Goal: Task Accomplishment & Management: Manage account settings

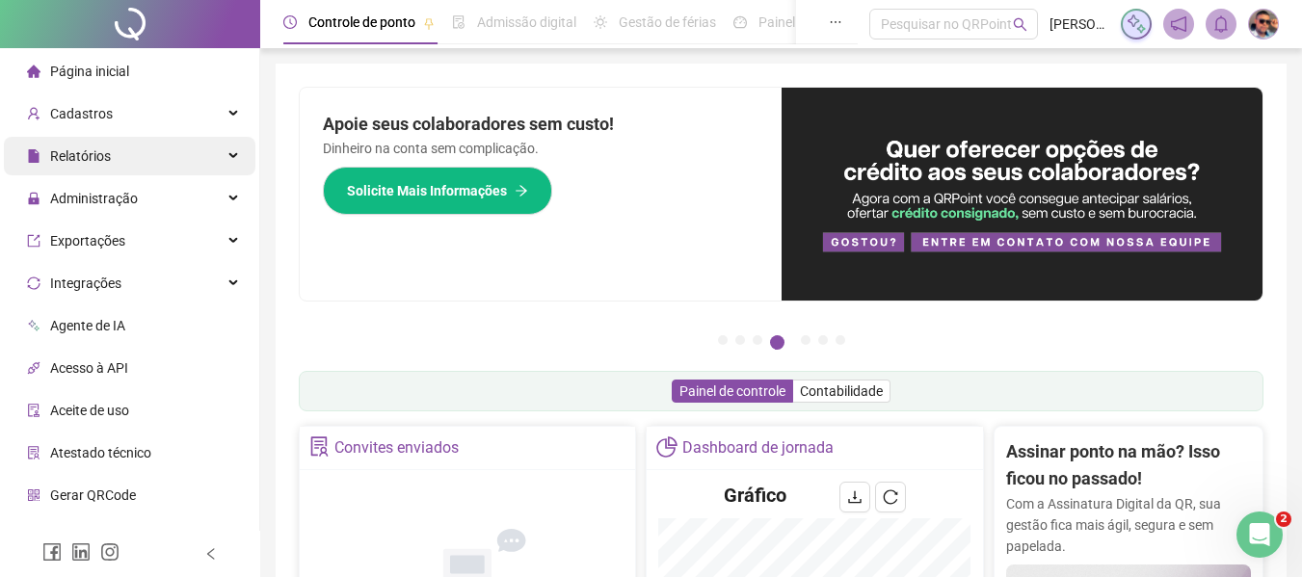
click at [192, 163] on div "Relatórios" at bounding box center [130, 156] width 252 height 39
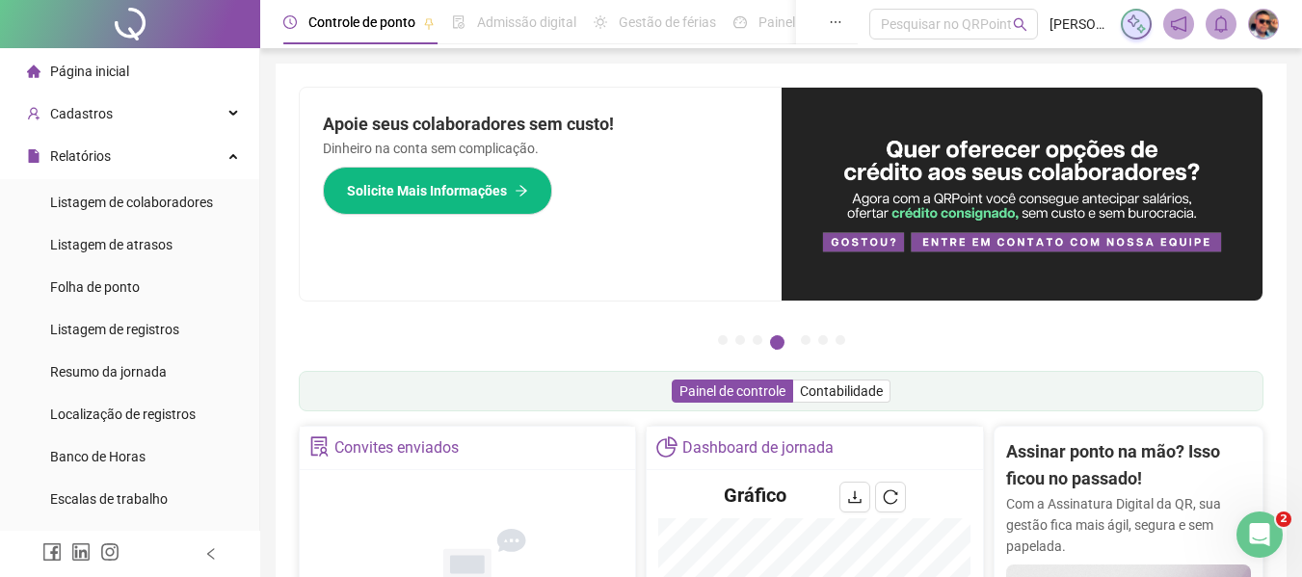
click at [190, 293] on li "Folha de ponto" at bounding box center [130, 287] width 252 height 39
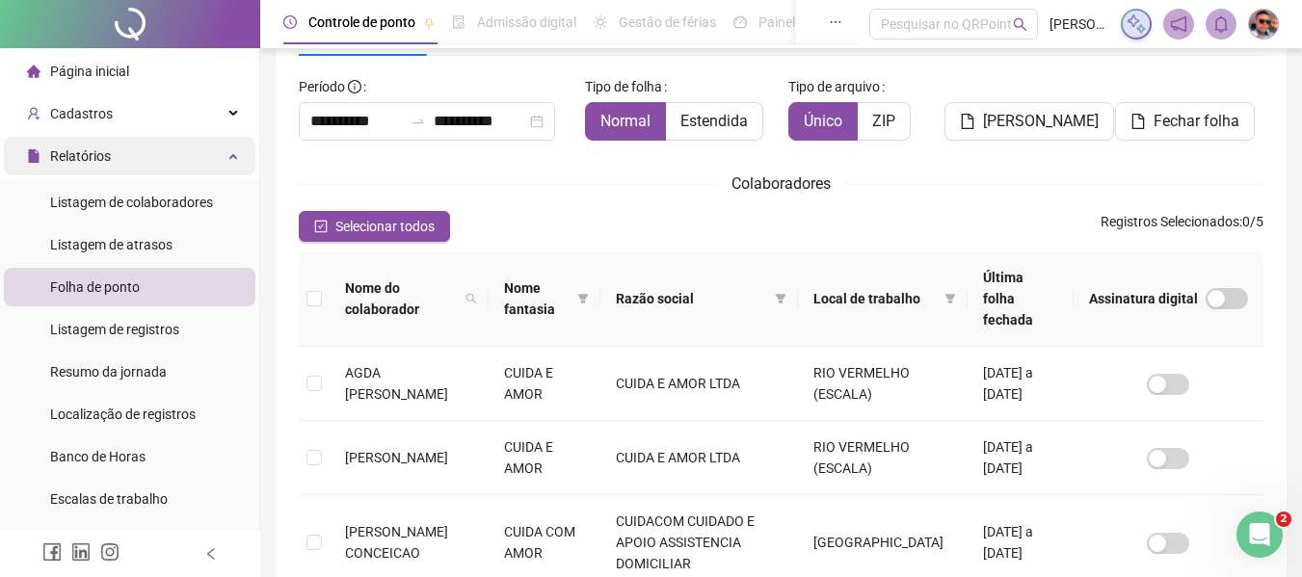
click at [175, 160] on div "Relatórios" at bounding box center [130, 156] width 252 height 39
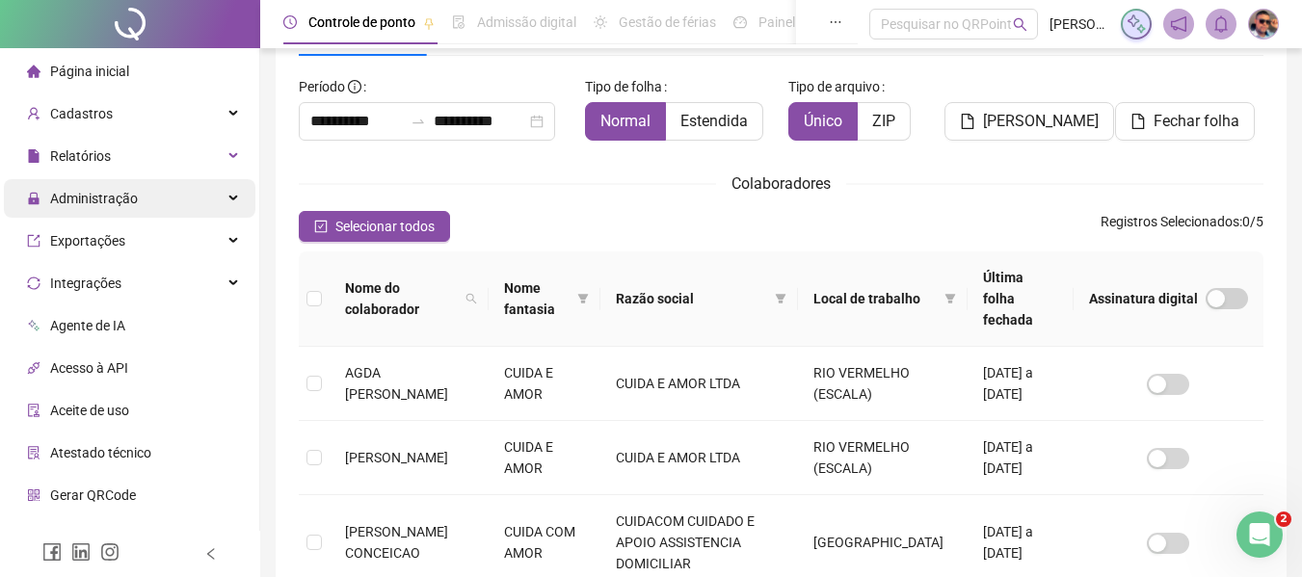
click at [186, 188] on div "Administração" at bounding box center [130, 198] width 252 height 39
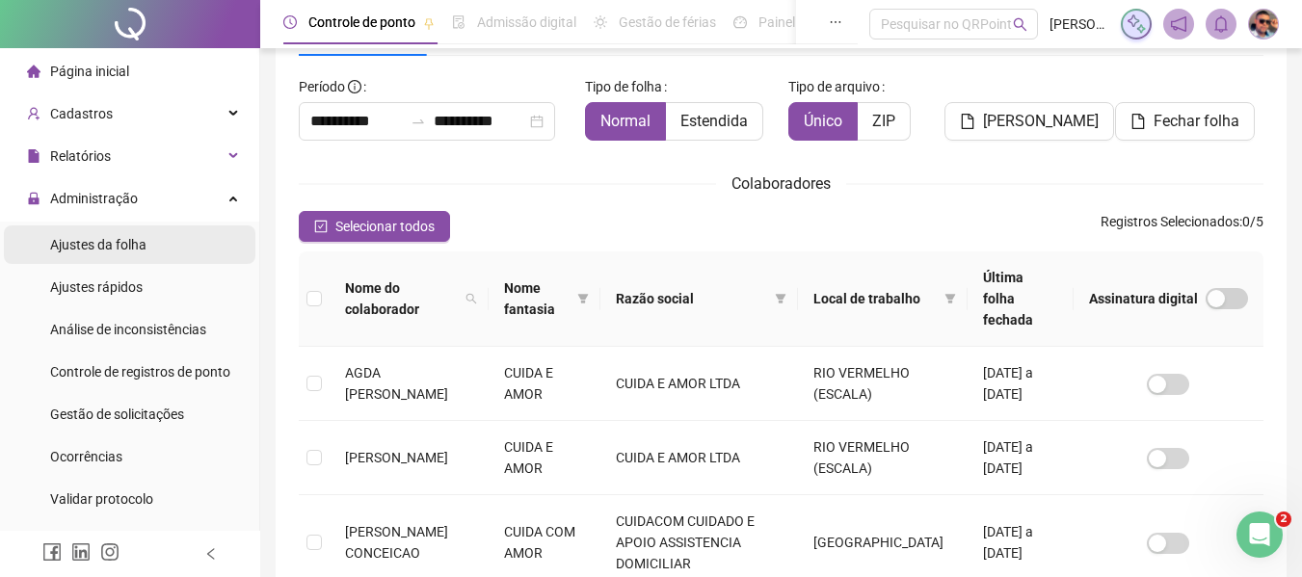
click at [173, 251] on li "Ajustes da folha" at bounding box center [130, 245] width 252 height 39
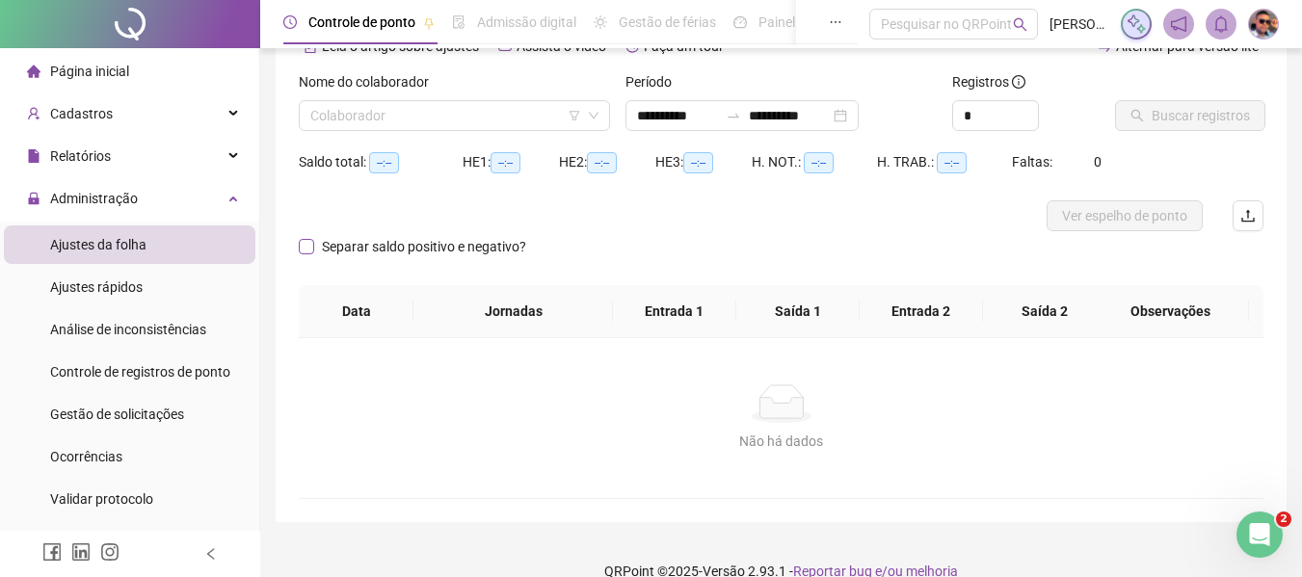
type input "**********"
click at [460, 116] on input "search" at bounding box center [445, 115] width 271 height 29
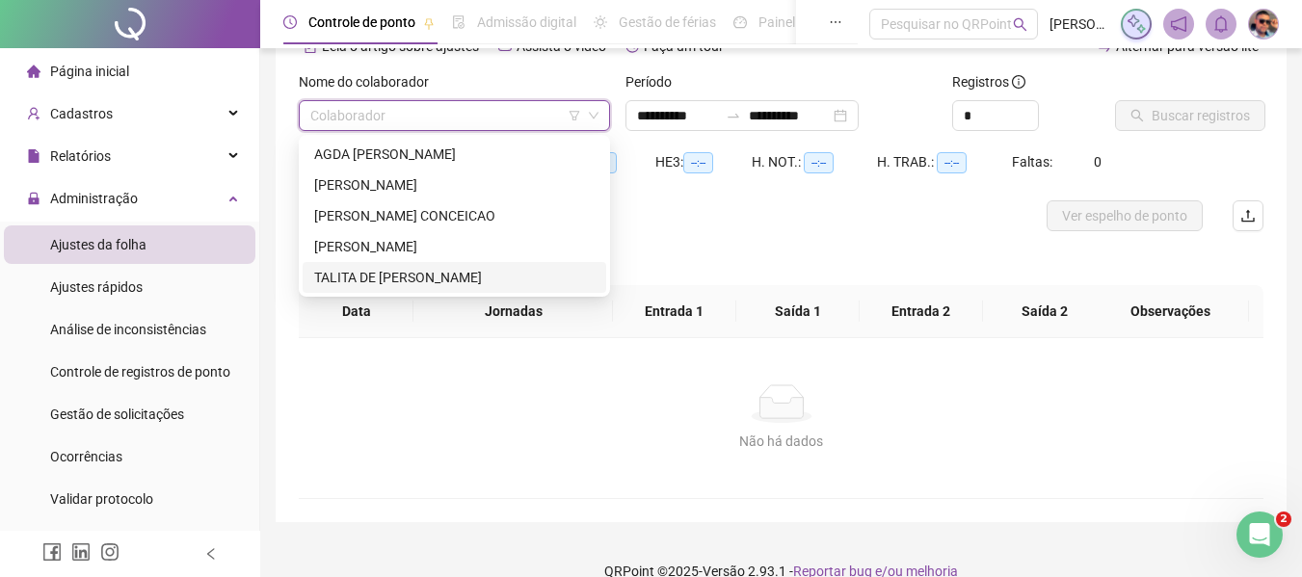
click at [462, 272] on div "TALITA DE [PERSON_NAME]" at bounding box center [454, 277] width 280 height 21
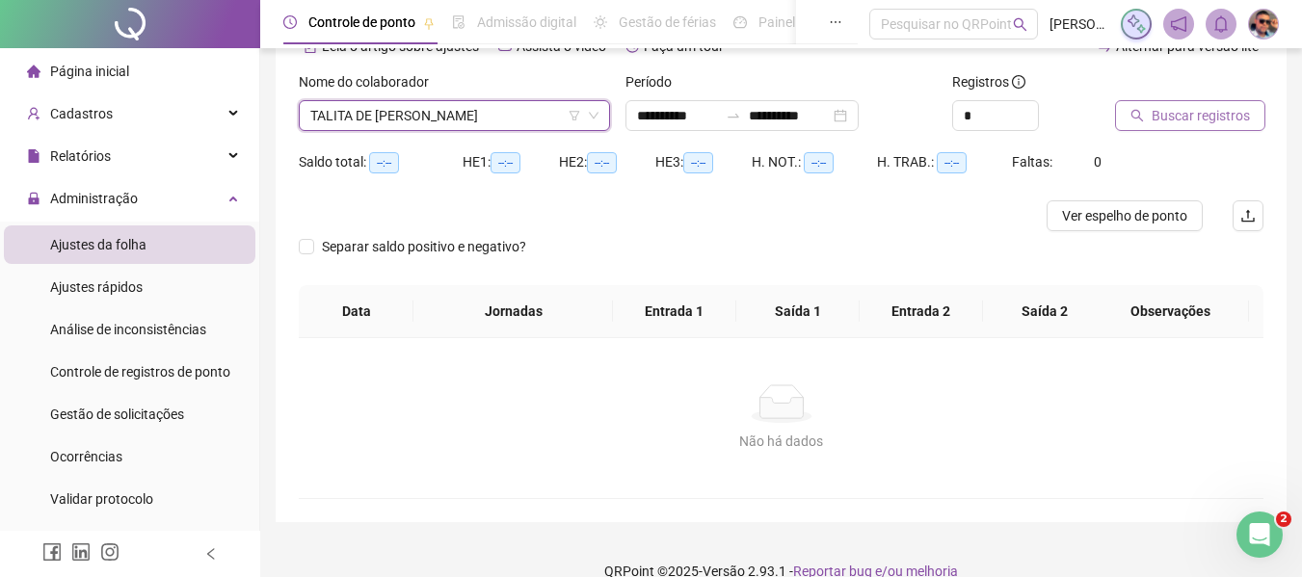
click at [1128, 106] on button "Buscar registros" at bounding box center [1190, 115] width 150 height 31
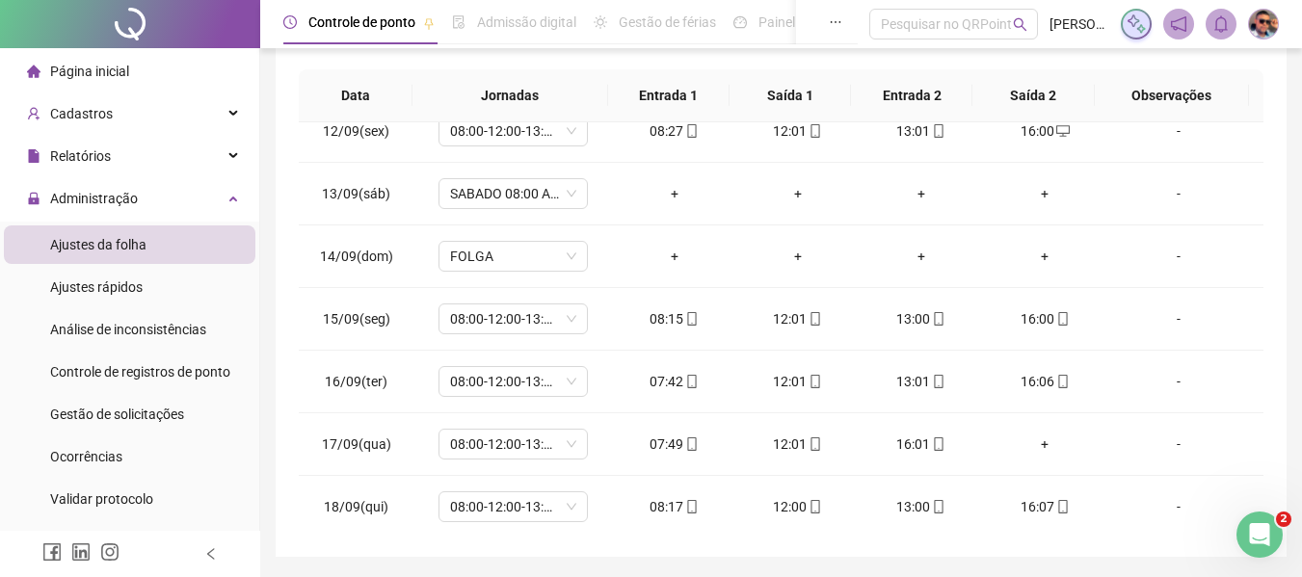
scroll to position [288, 0]
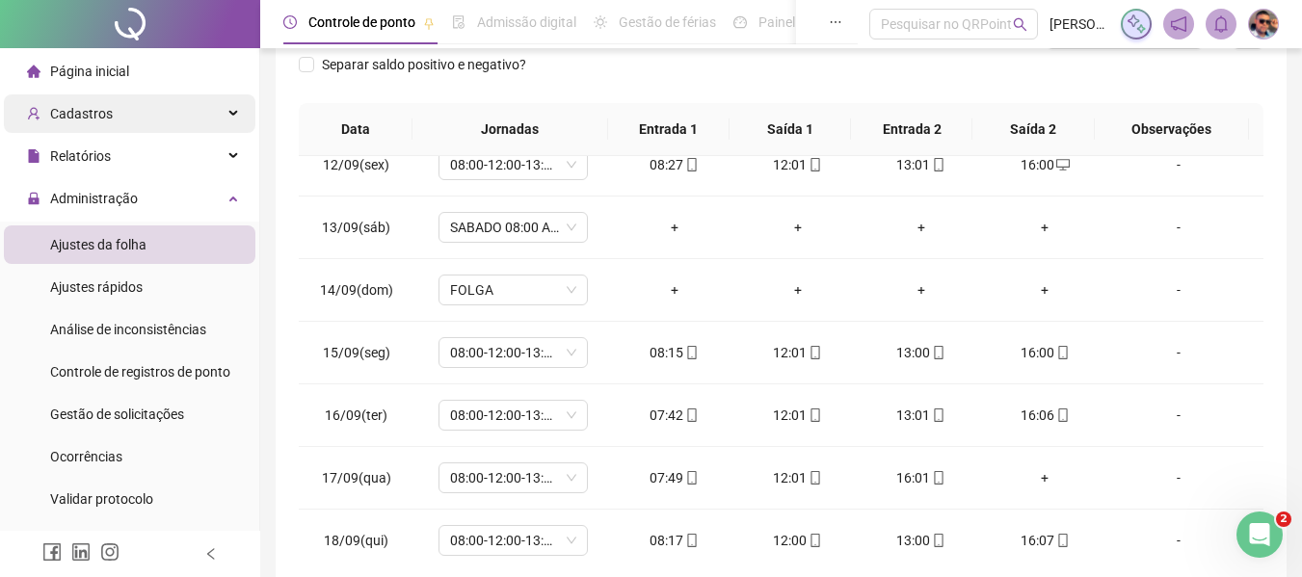
click at [158, 124] on div "Cadastros" at bounding box center [130, 113] width 252 height 39
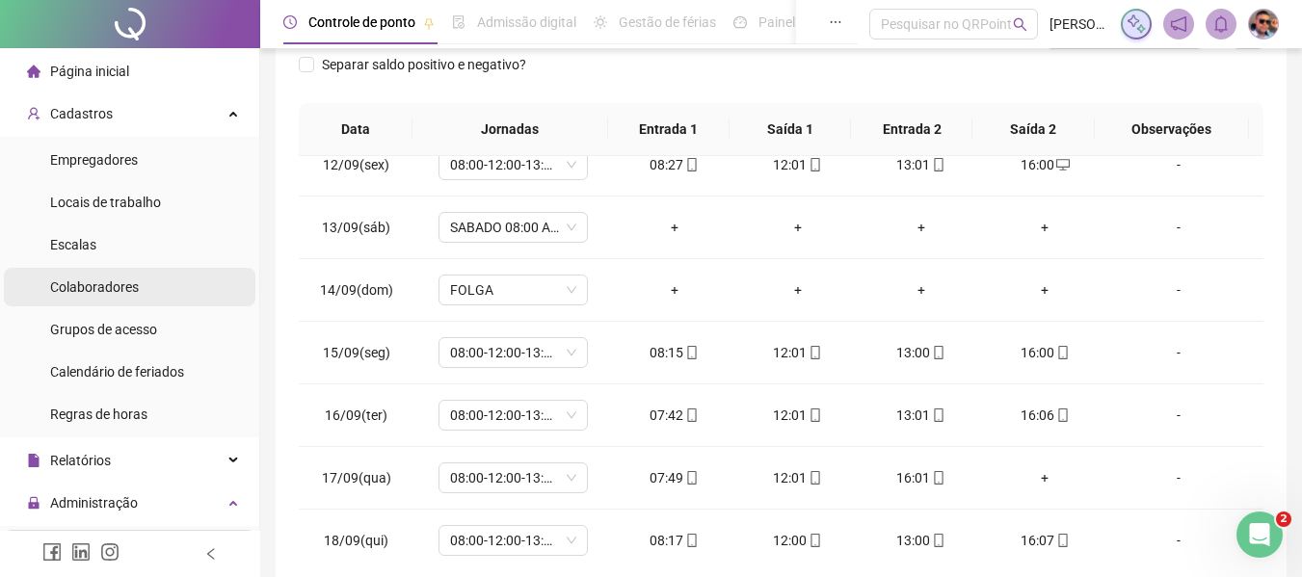
click at [169, 293] on li "Colaboradores" at bounding box center [130, 287] width 252 height 39
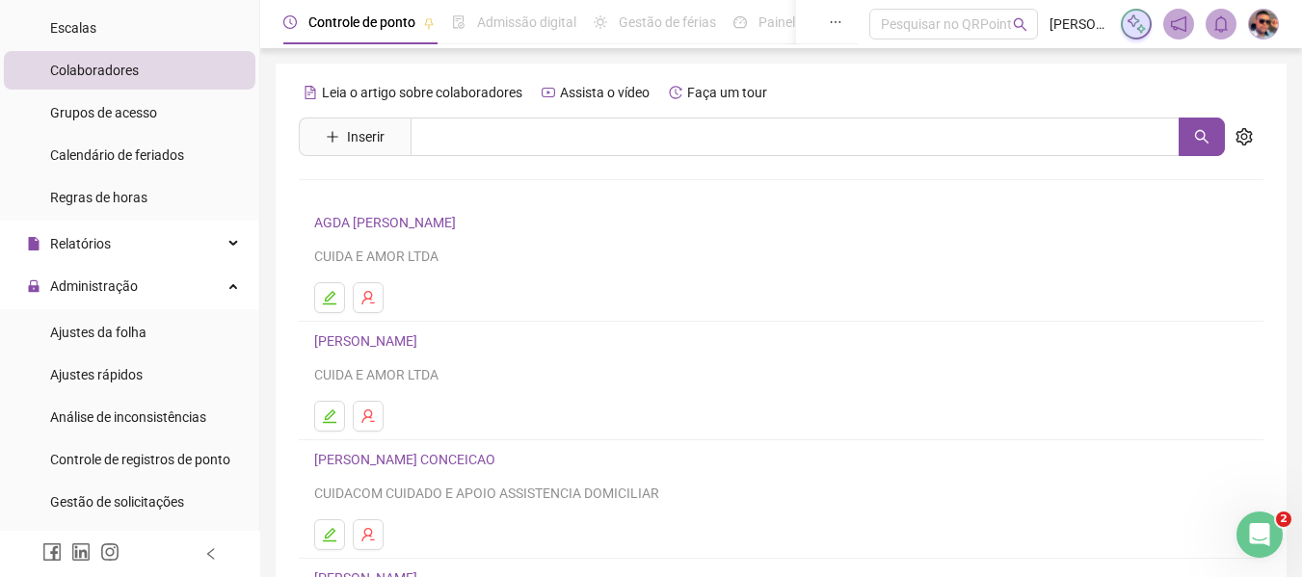
scroll to position [289, 0]
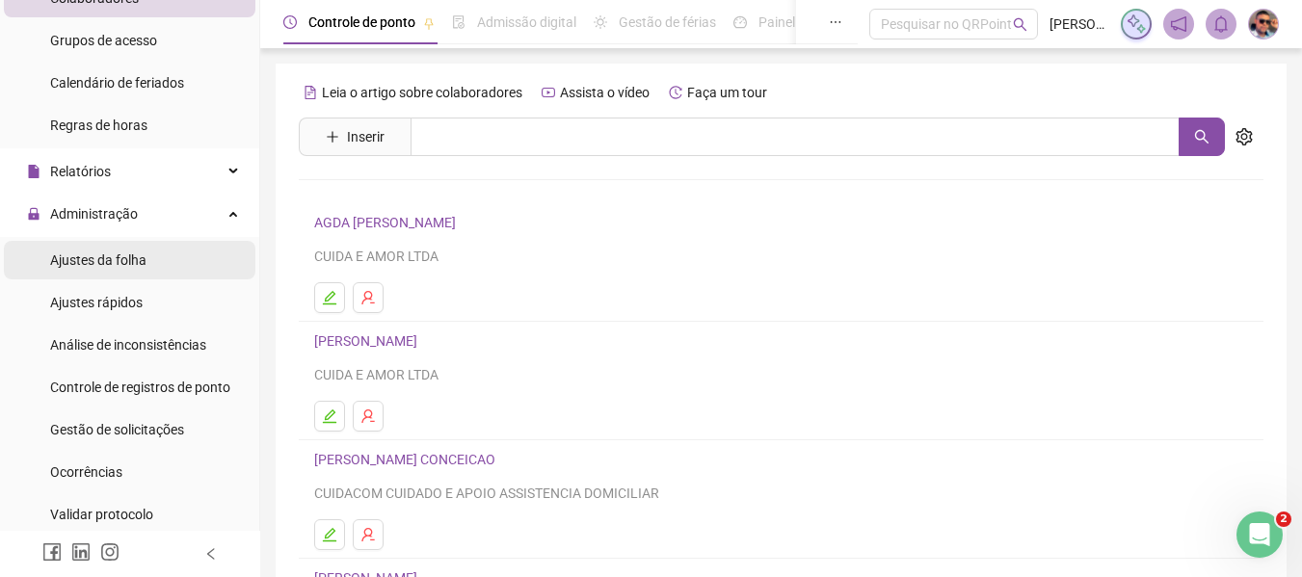
click at [182, 261] on li "Ajustes da folha" at bounding box center [130, 260] width 252 height 39
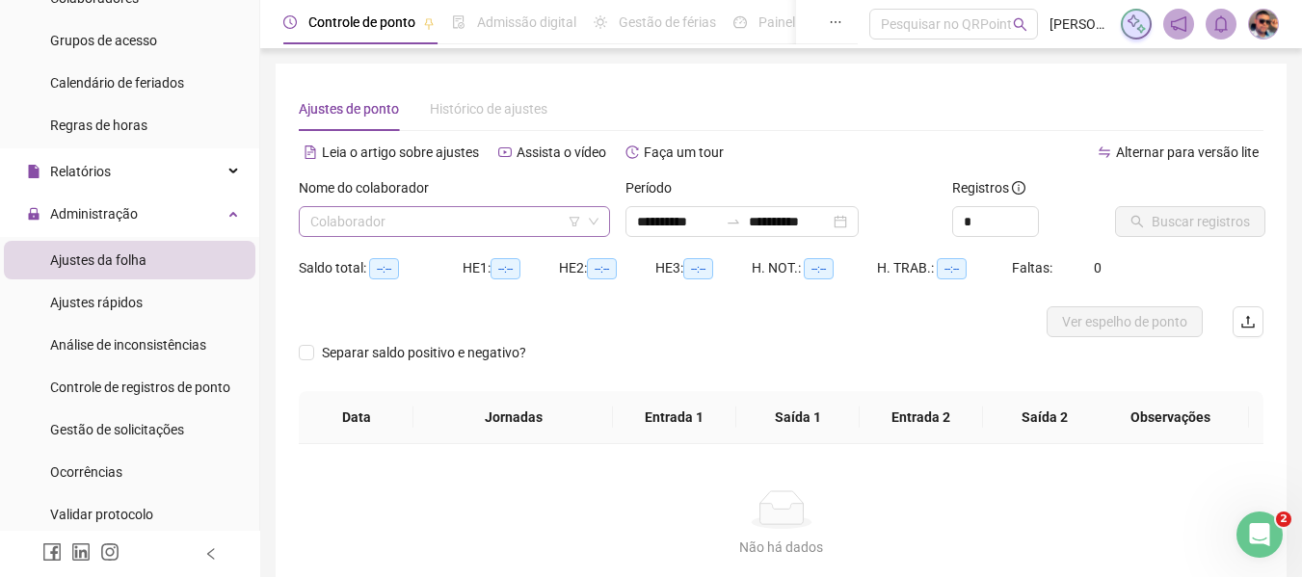
click at [442, 226] on input "search" at bounding box center [445, 221] width 271 height 29
type input "**********"
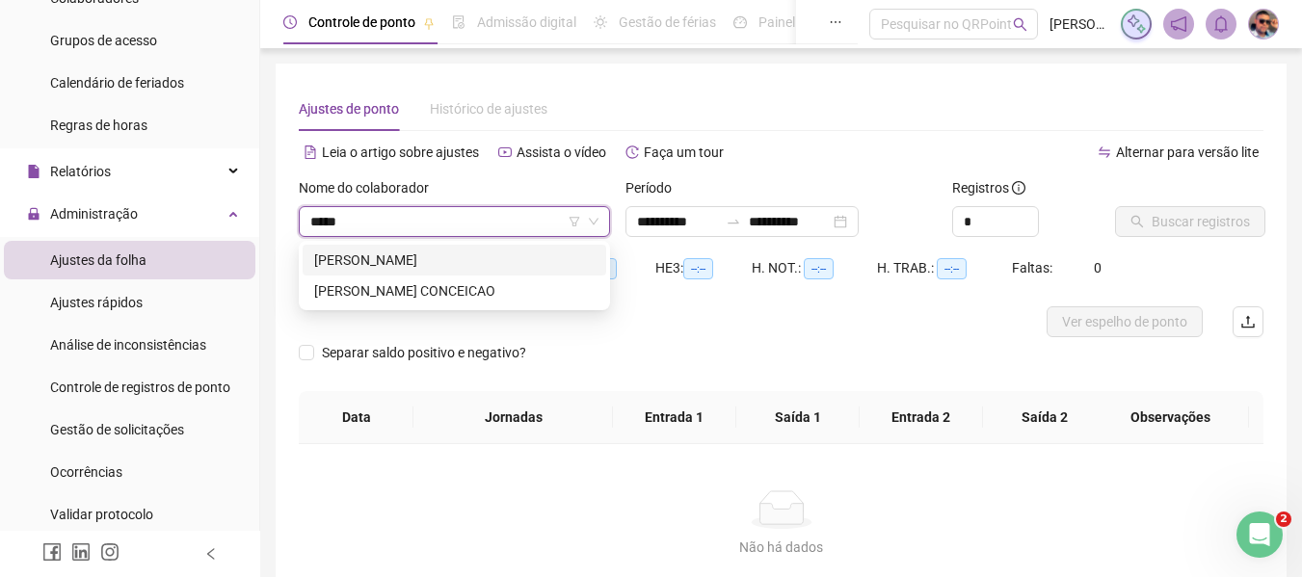
type input "*****"
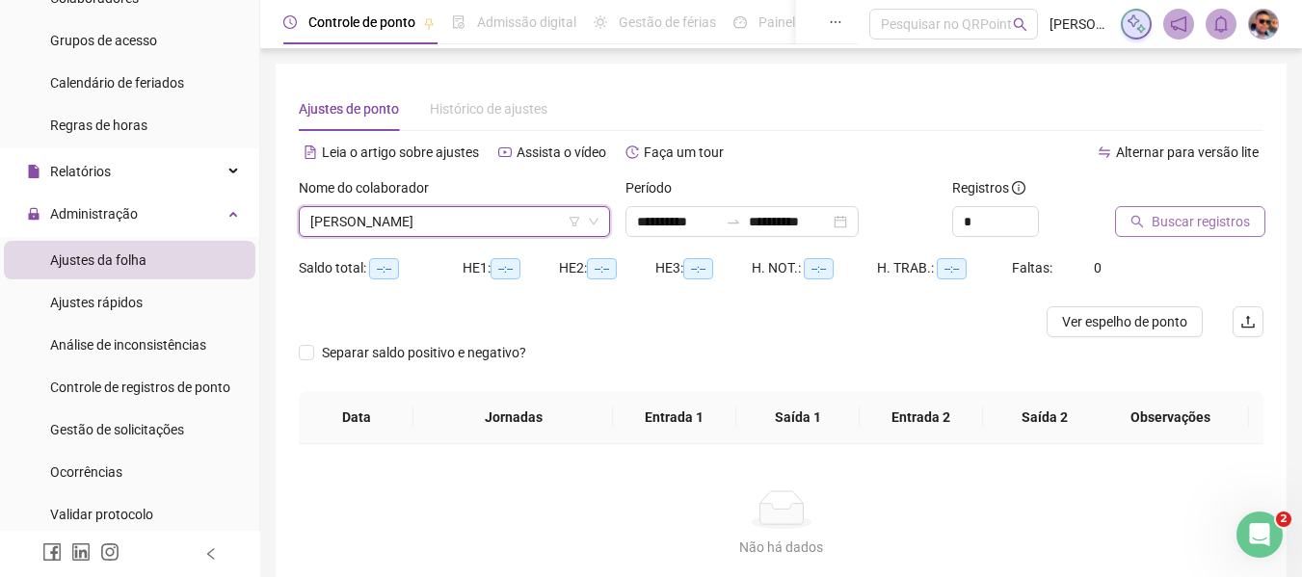
click at [1185, 224] on span "Buscar registros" at bounding box center [1201, 221] width 98 height 21
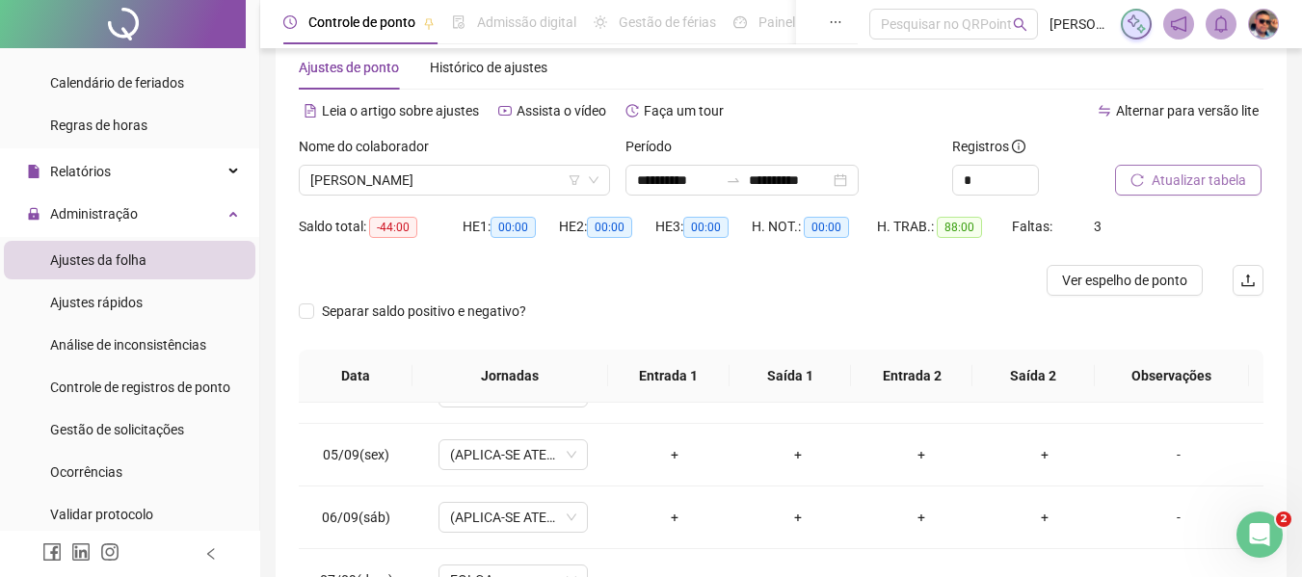
scroll to position [13, 0]
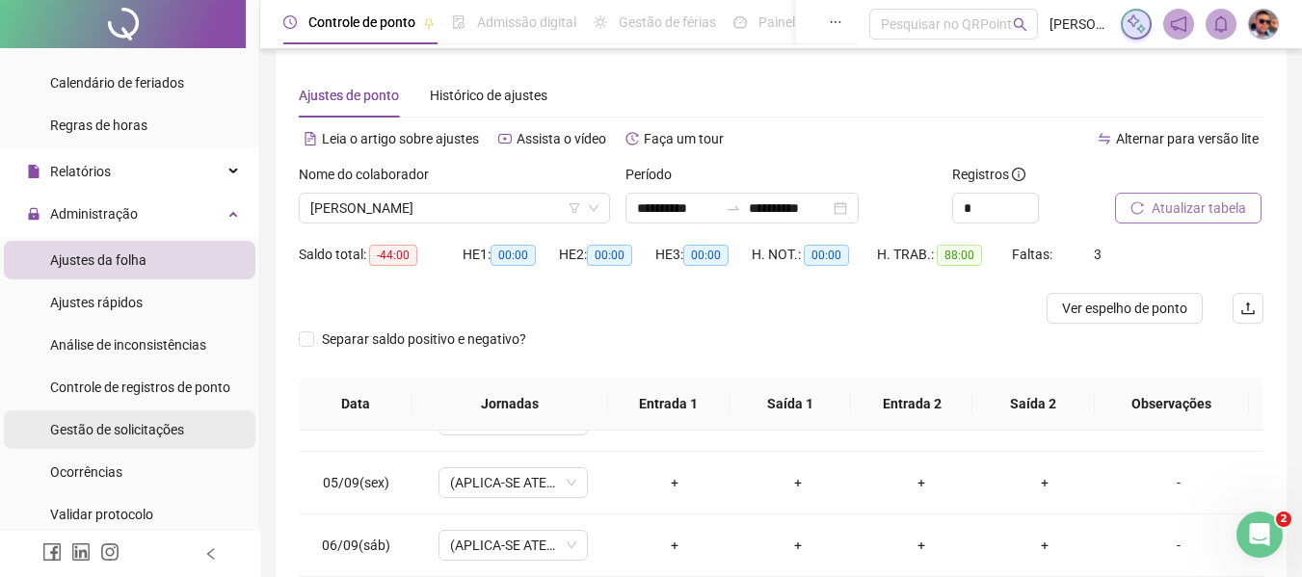
click at [182, 413] on li "Gestão de solicitações" at bounding box center [130, 430] width 252 height 39
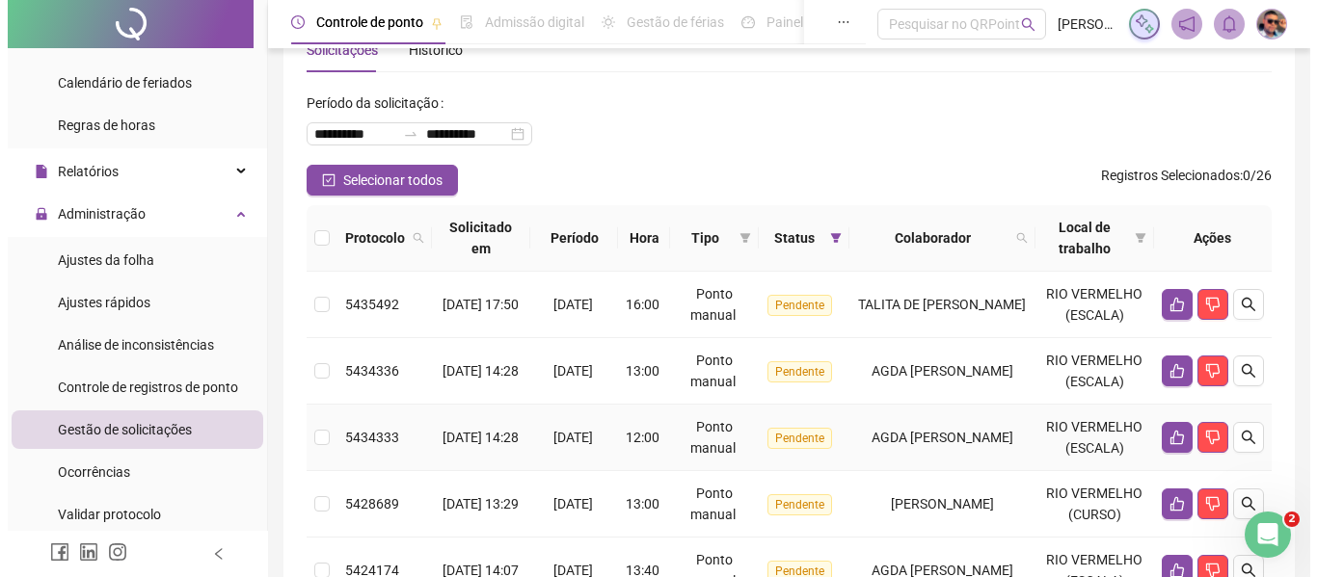
scroll to position [54, 0]
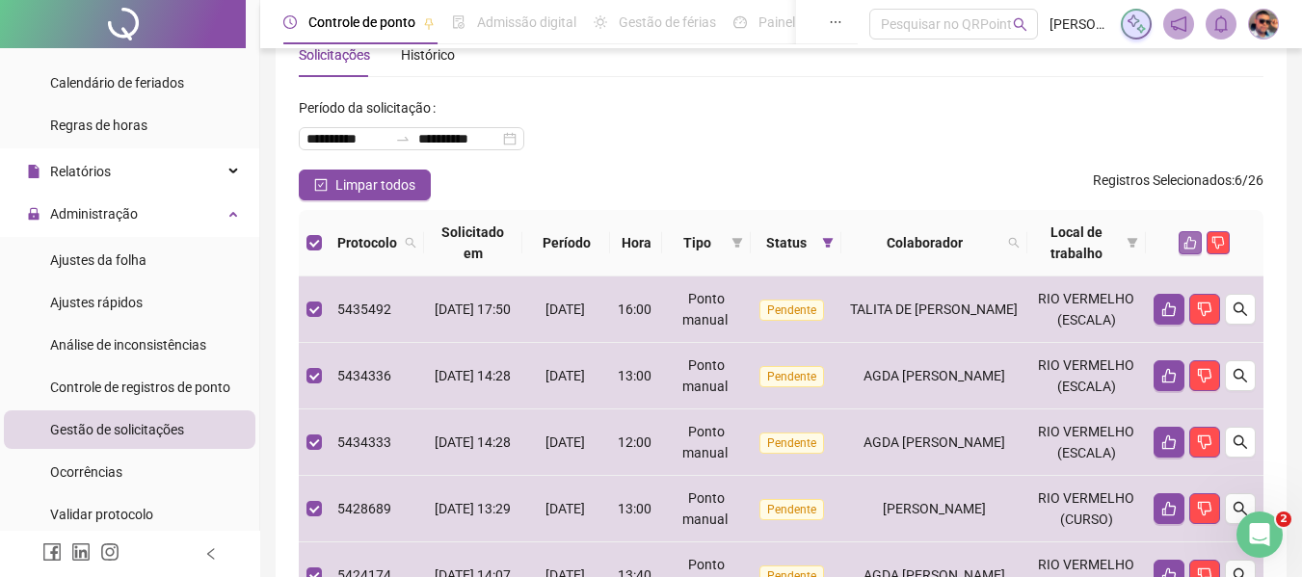
click at [1184, 243] on icon "like" at bounding box center [1190, 242] width 13 height 13
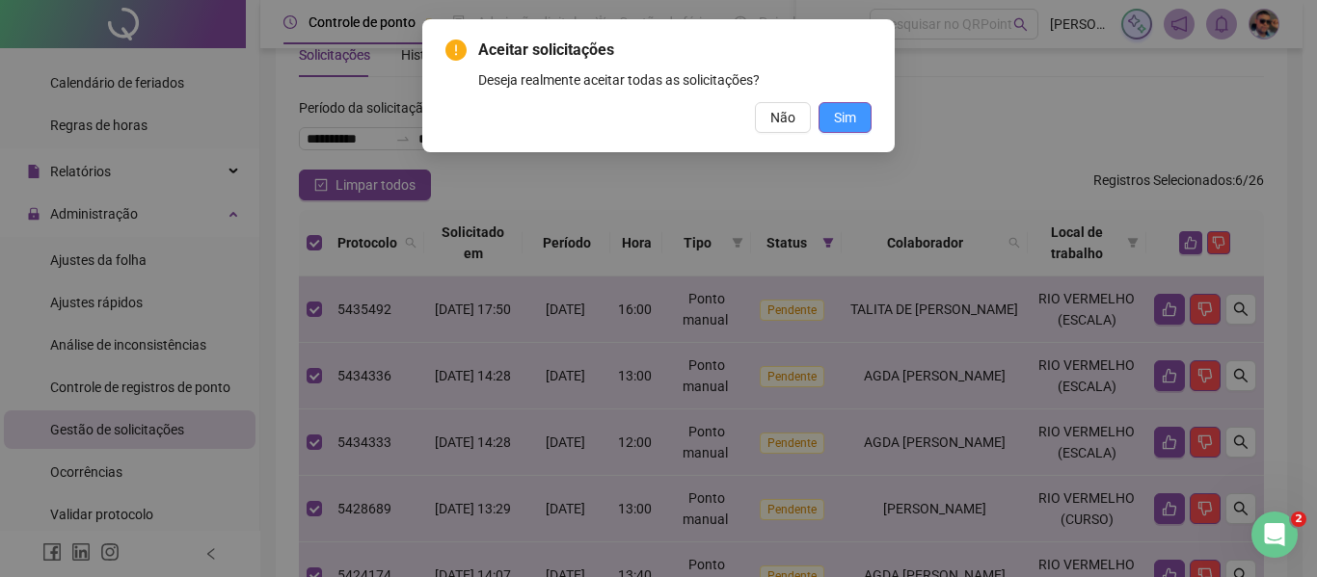
click at [831, 109] on button "Sim" at bounding box center [844, 117] width 53 height 31
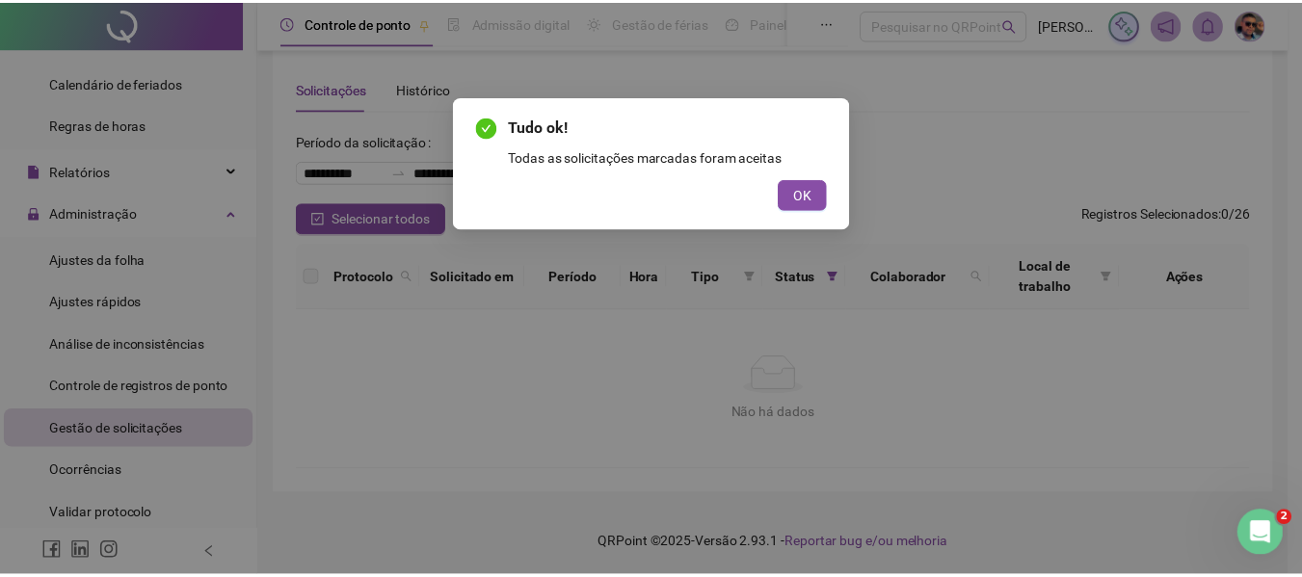
scroll to position [20, 0]
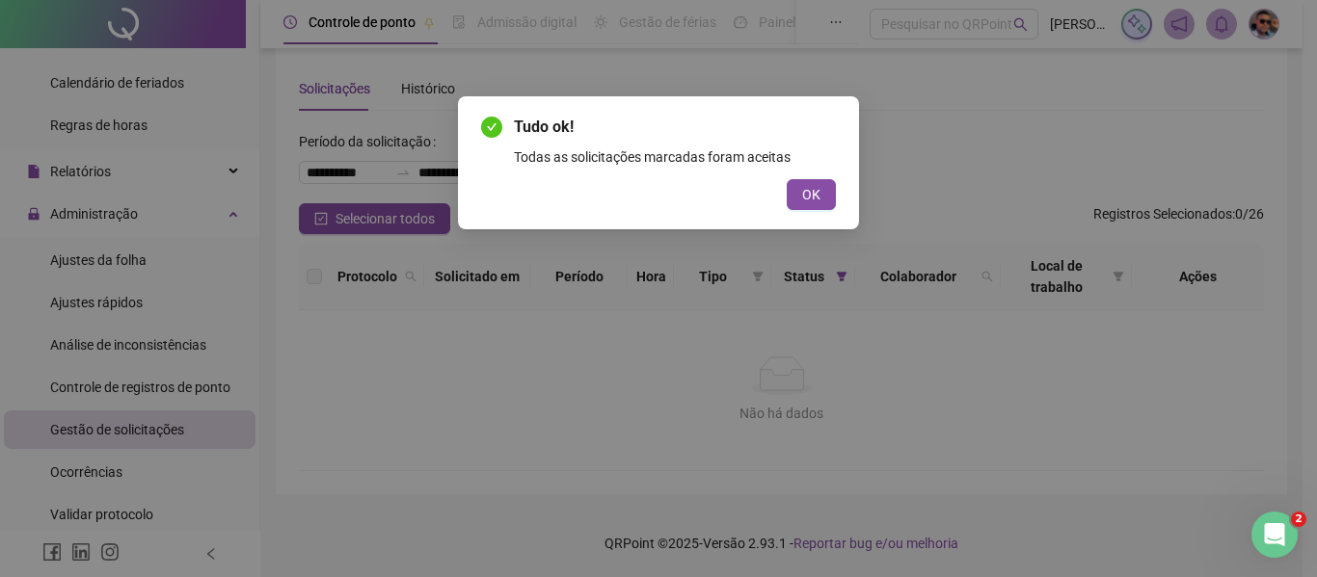
click at [812, 197] on span "OK" at bounding box center [811, 194] width 18 height 21
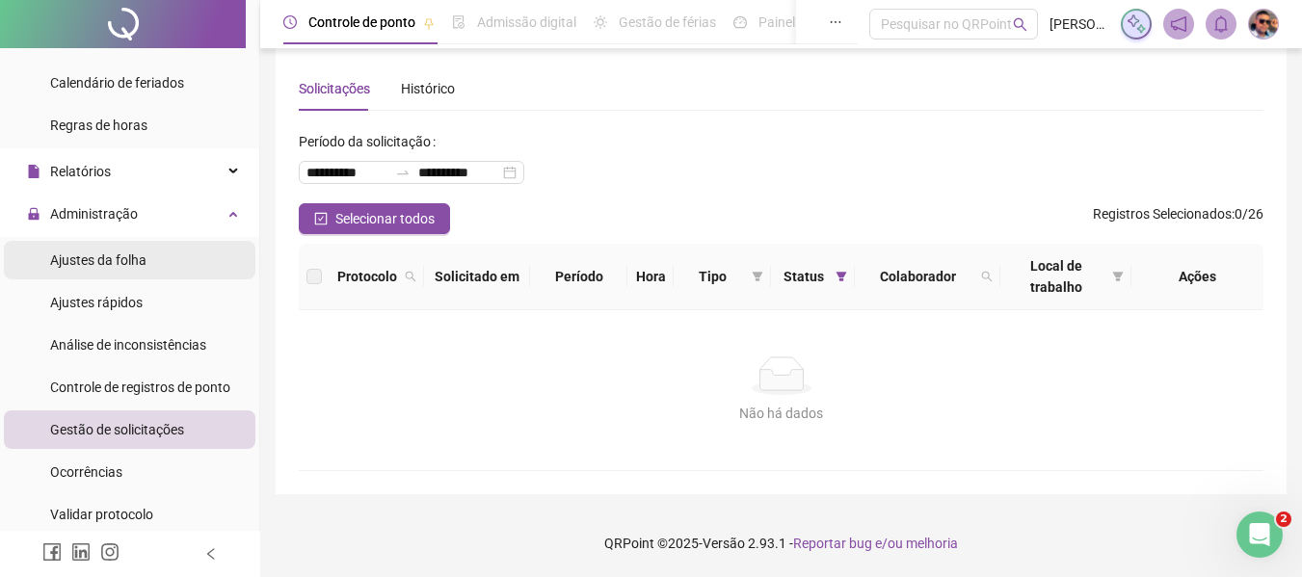
click at [174, 274] on li "Ajustes da folha" at bounding box center [130, 260] width 252 height 39
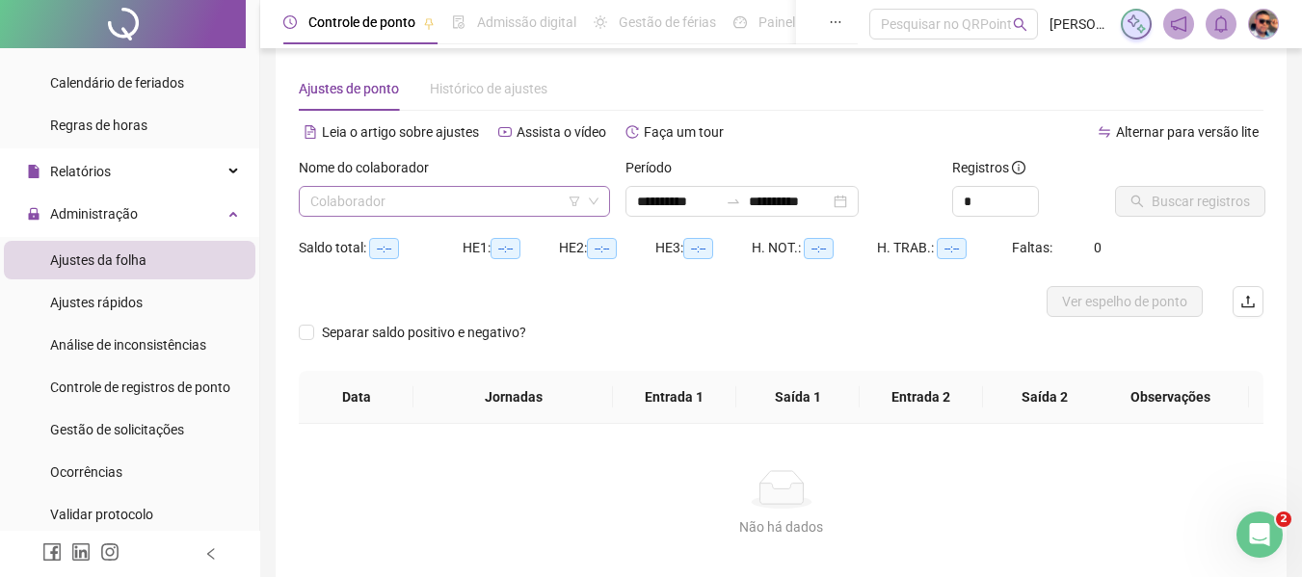
type input "**********"
click at [431, 211] on input "search" at bounding box center [445, 201] width 271 height 29
click at [191, 219] on div "Administração" at bounding box center [130, 214] width 252 height 39
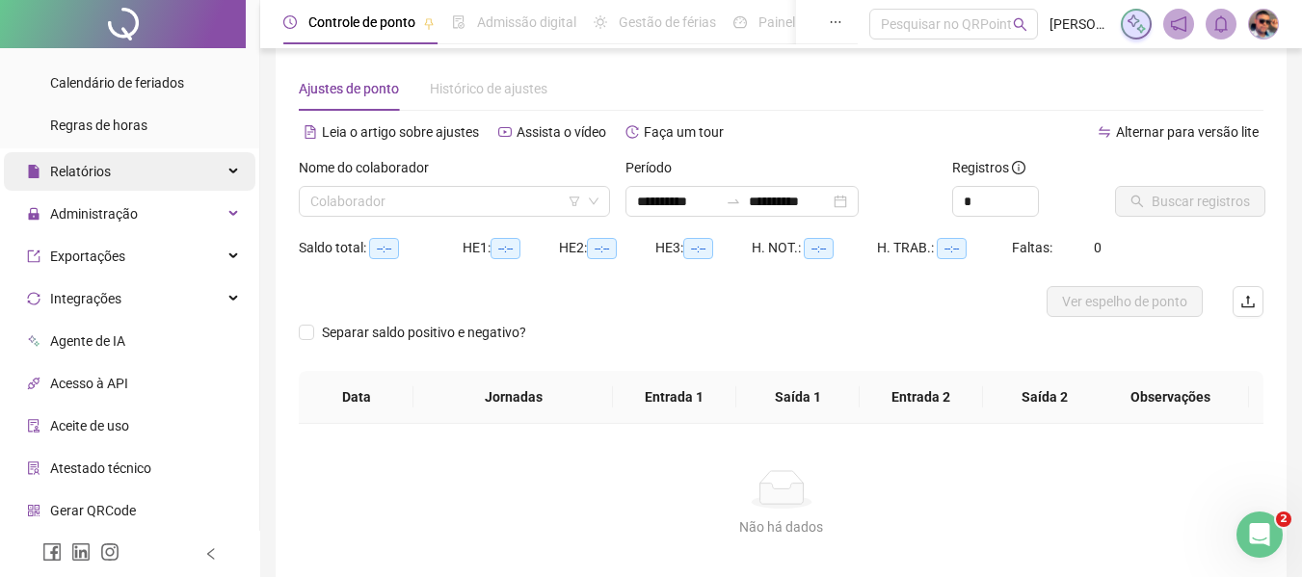
click at [199, 172] on div "Relatórios" at bounding box center [130, 171] width 252 height 39
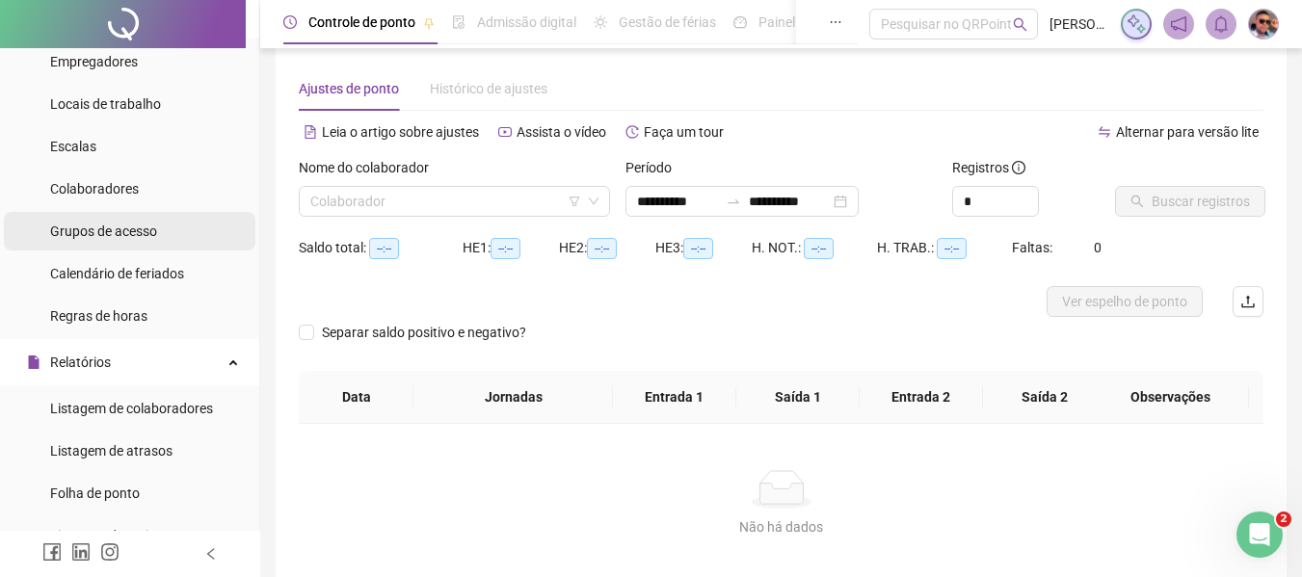
scroll to position [96, 0]
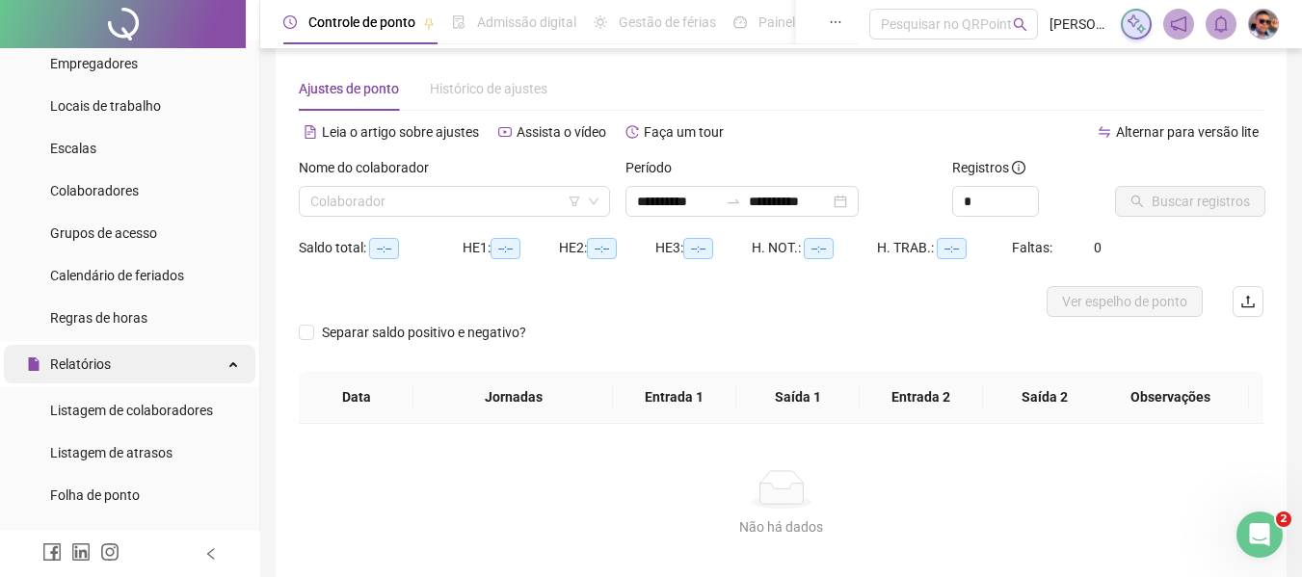
click at [208, 358] on div "Relatórios" at bounding box center [130, 364] width 252 height 39
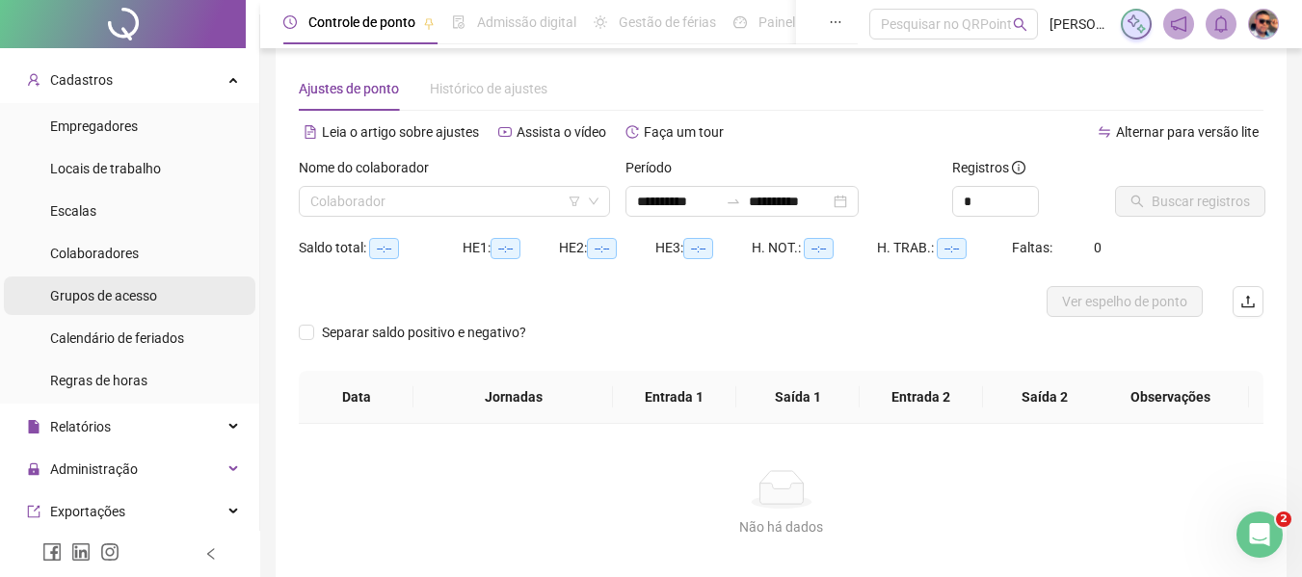
scroll to position [0, 0]
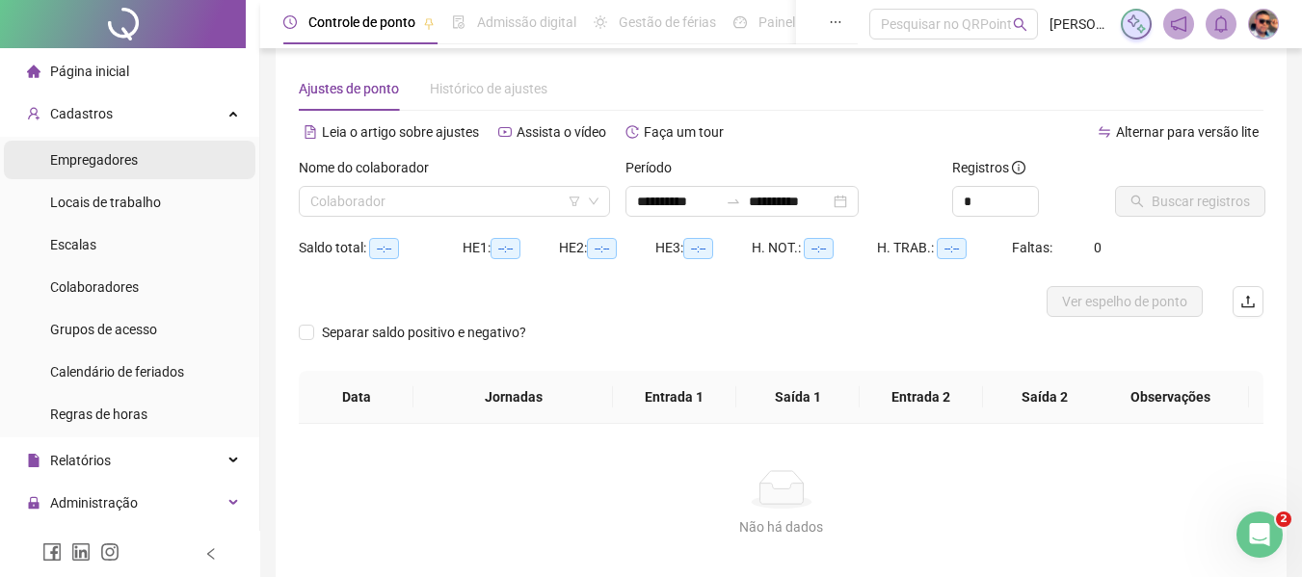
click at [178, 169] on li "Empregadores" at bounding box center [130, 160] width 252 height 39
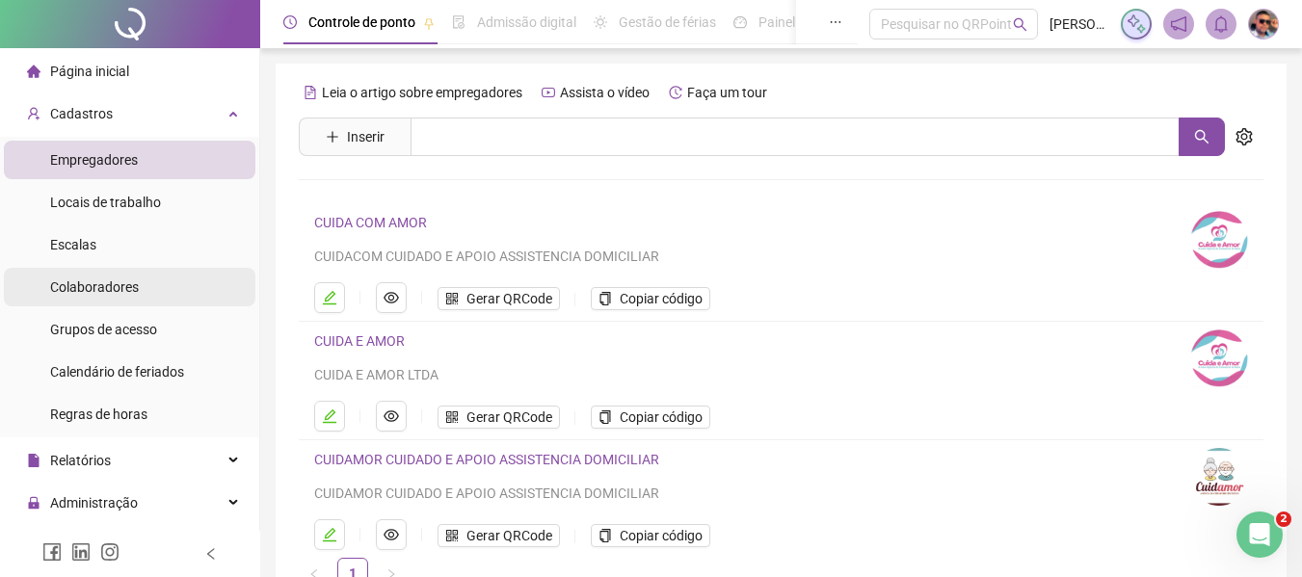
click at [172, 288] on li "Colaboradores" at bounding box center [130, 287] width 252 height 39
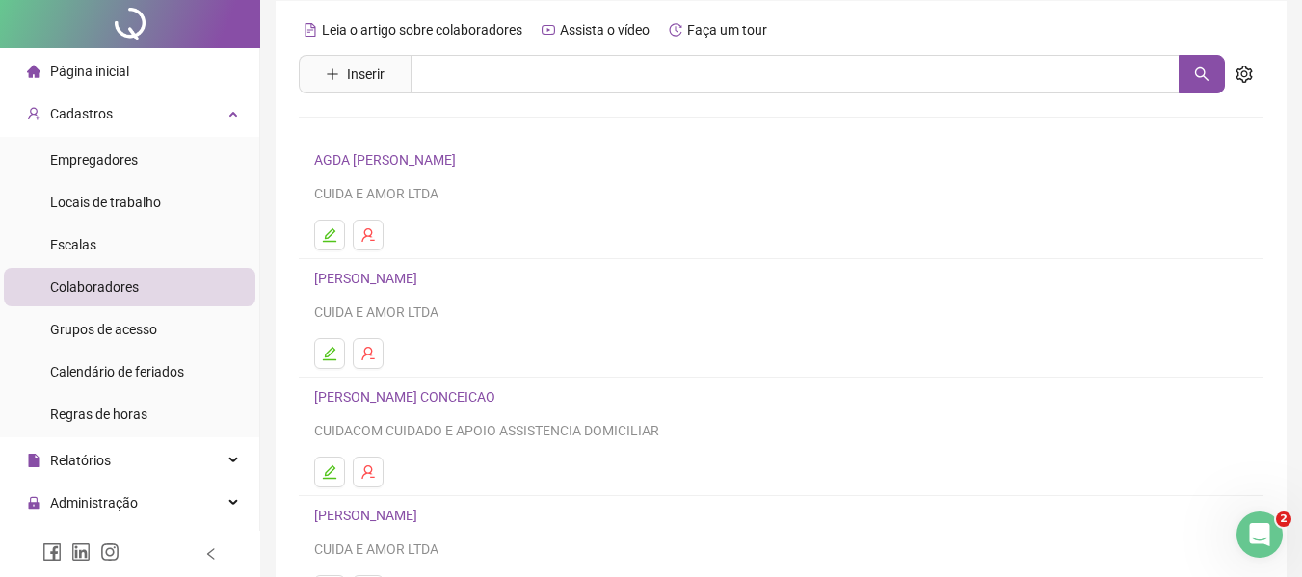
scroll to position [96, 0]
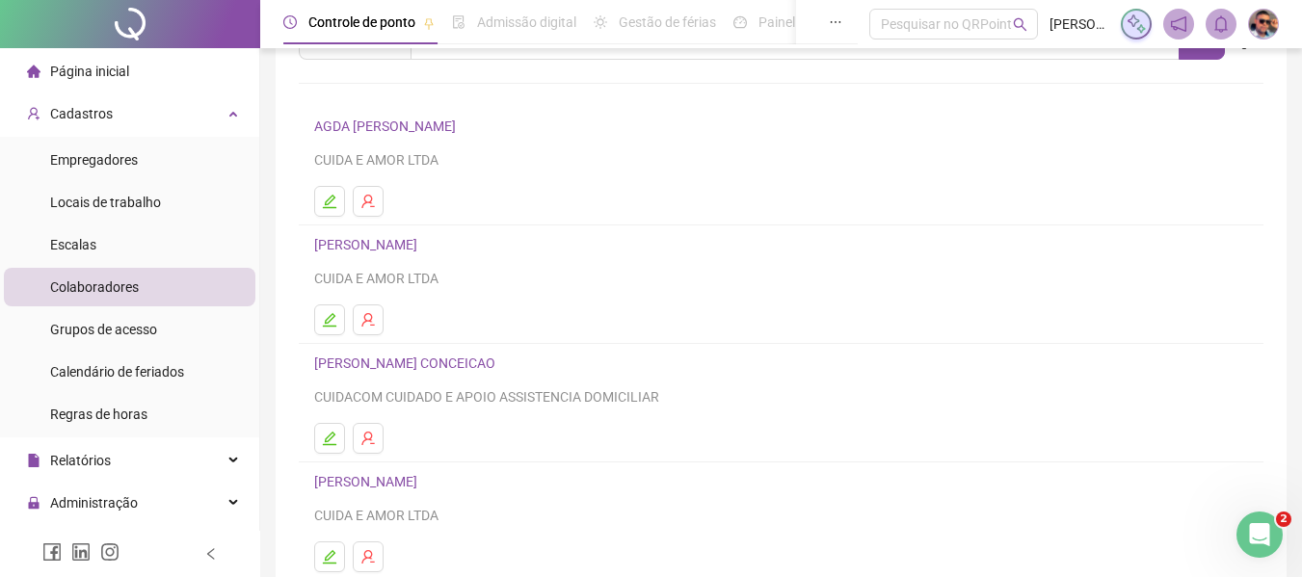
click at [423, 246] on link "[PERSON_NAME]" at bounding box center [368, 244] width 109 height 15
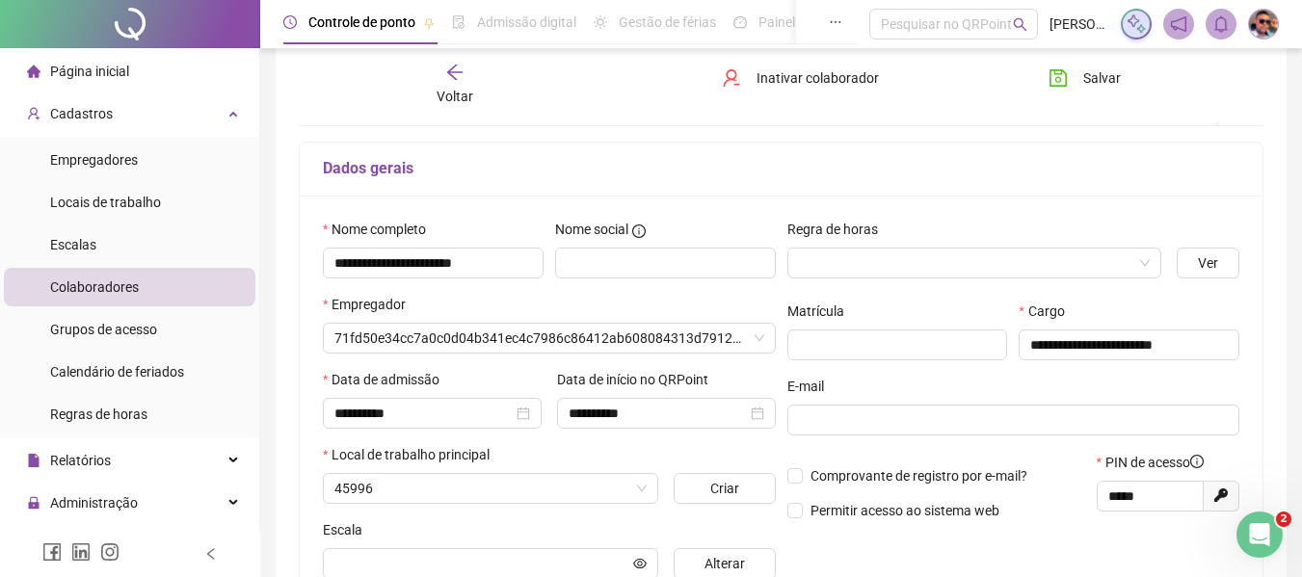
scroll to position [106, 0]
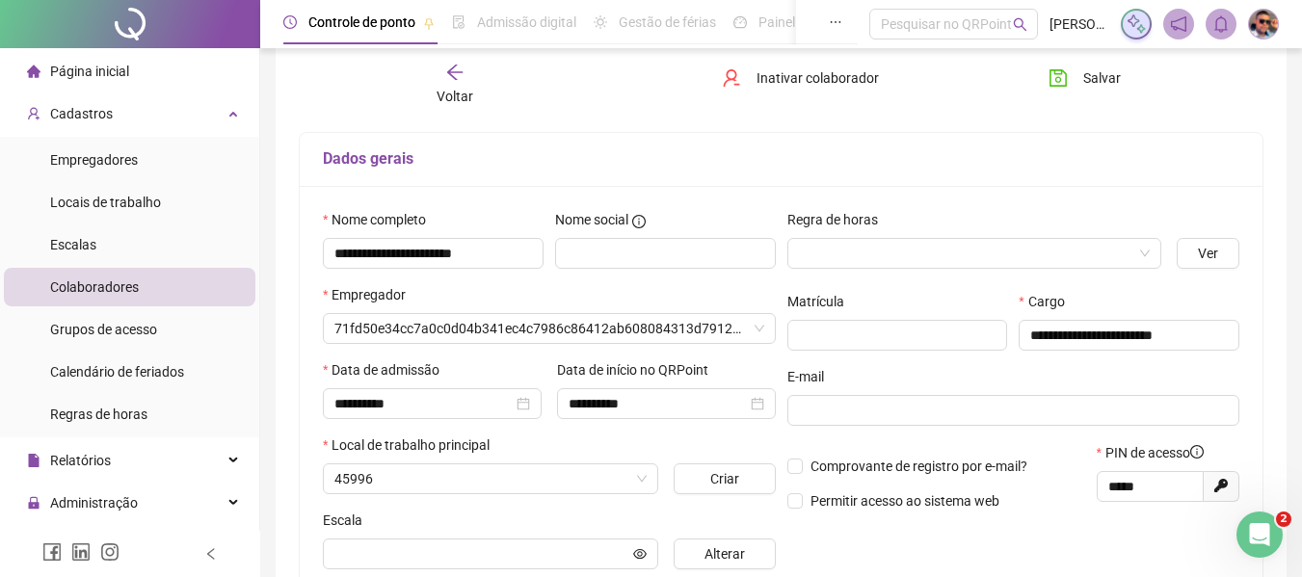
type input "**********"
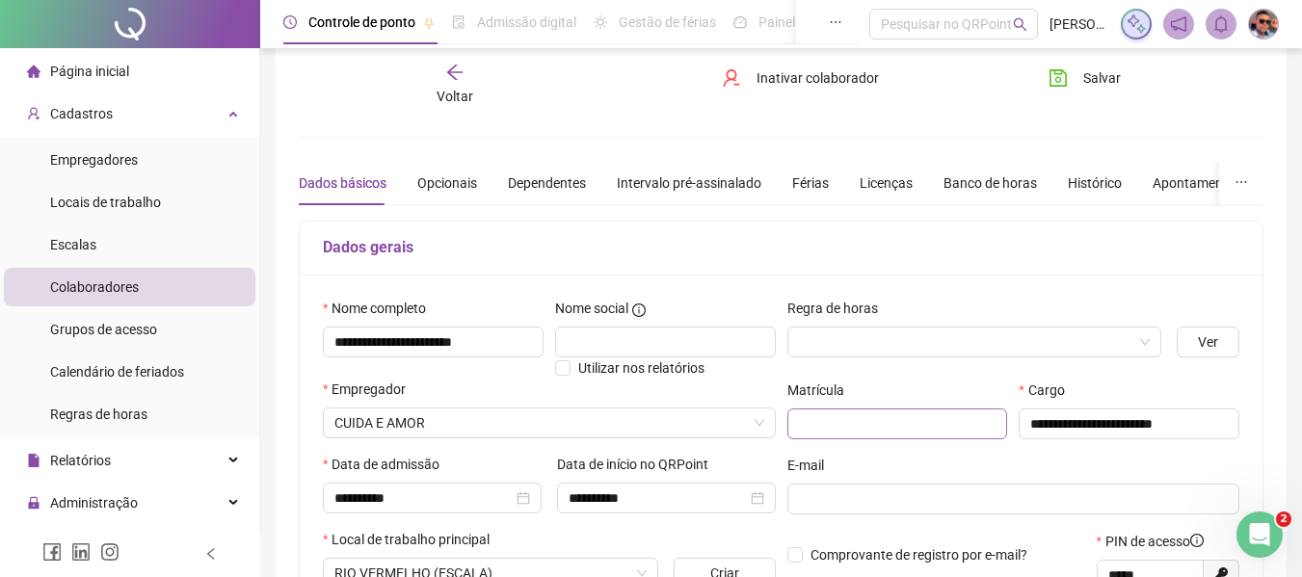
scroll to position [0, 0]
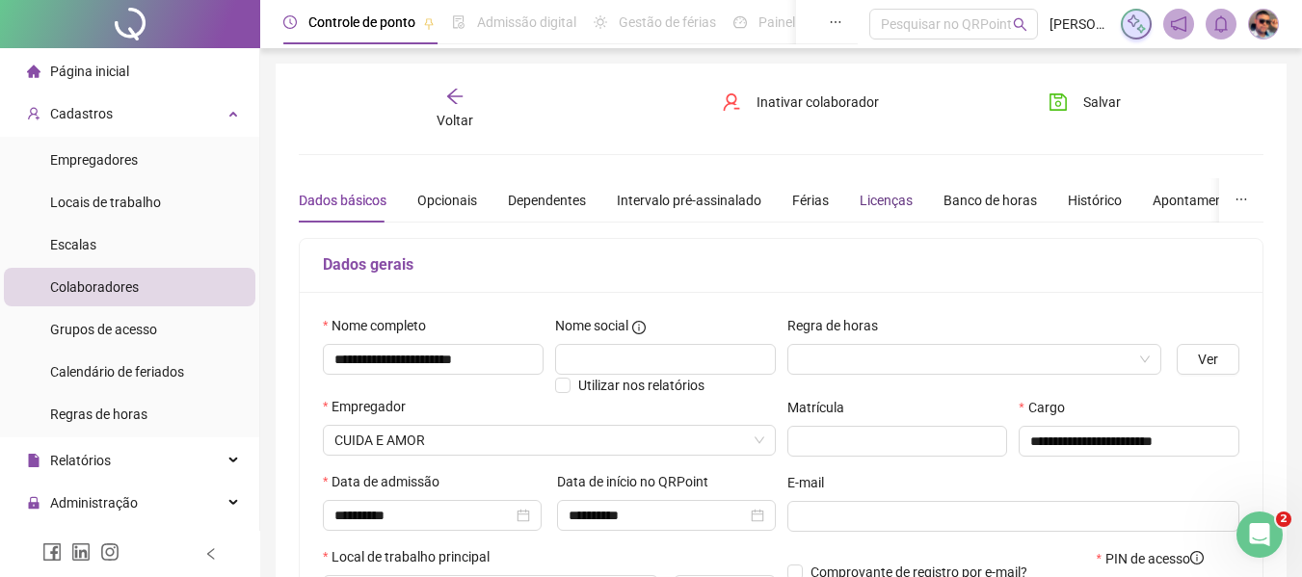
click at [860, 203] on div "Licenças" at bounding box center [886, 200] width 53 height 21
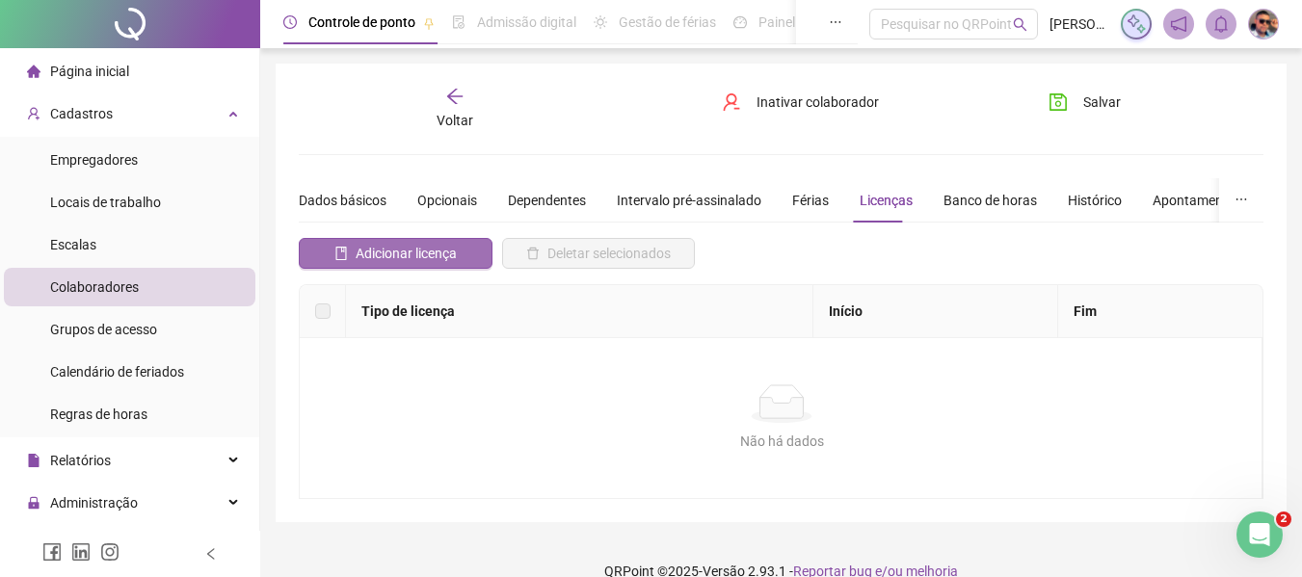
click at [467, 246] on button "Adicionar licença" at bounding box center [396, 253] width 194 height 31
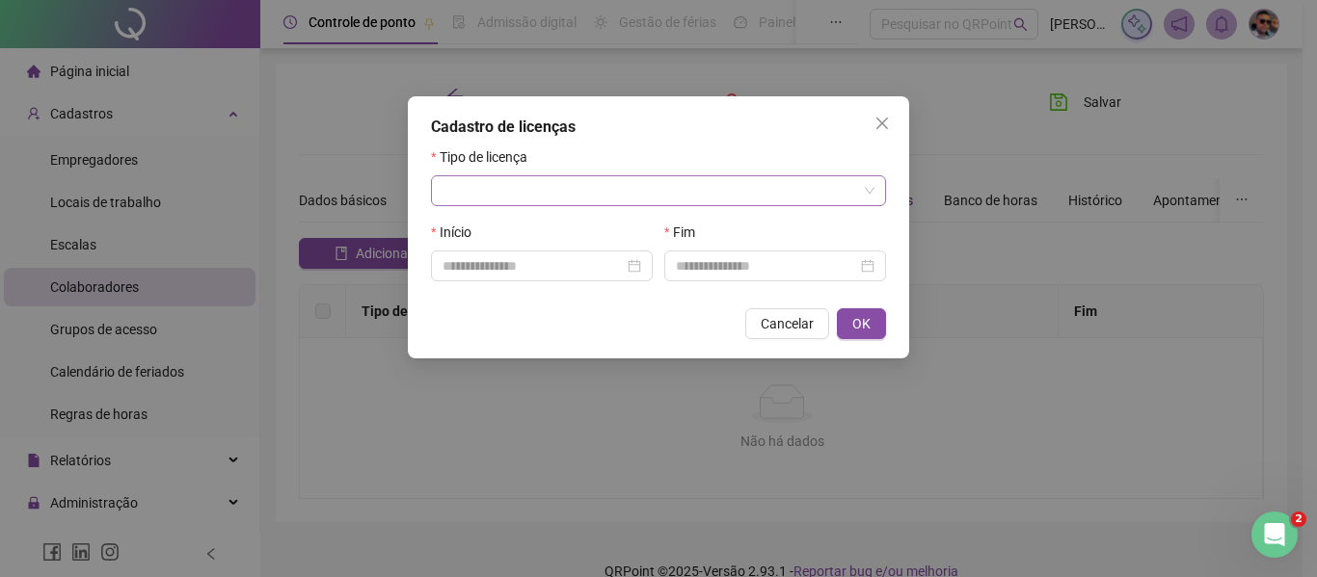
click at [511, 204] on input "search" at bounding box center [649, 190] width 414 height 29
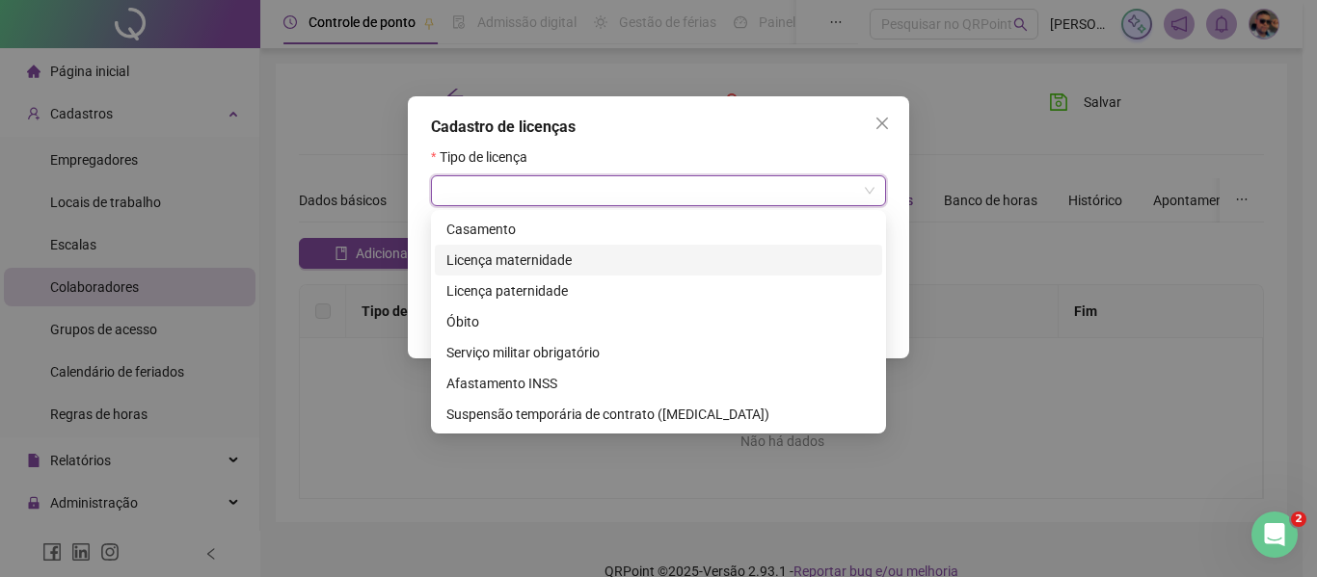
click at [519, 263] on div "Licença maternidade" at bounding box center [658, 260] width 424 height 21
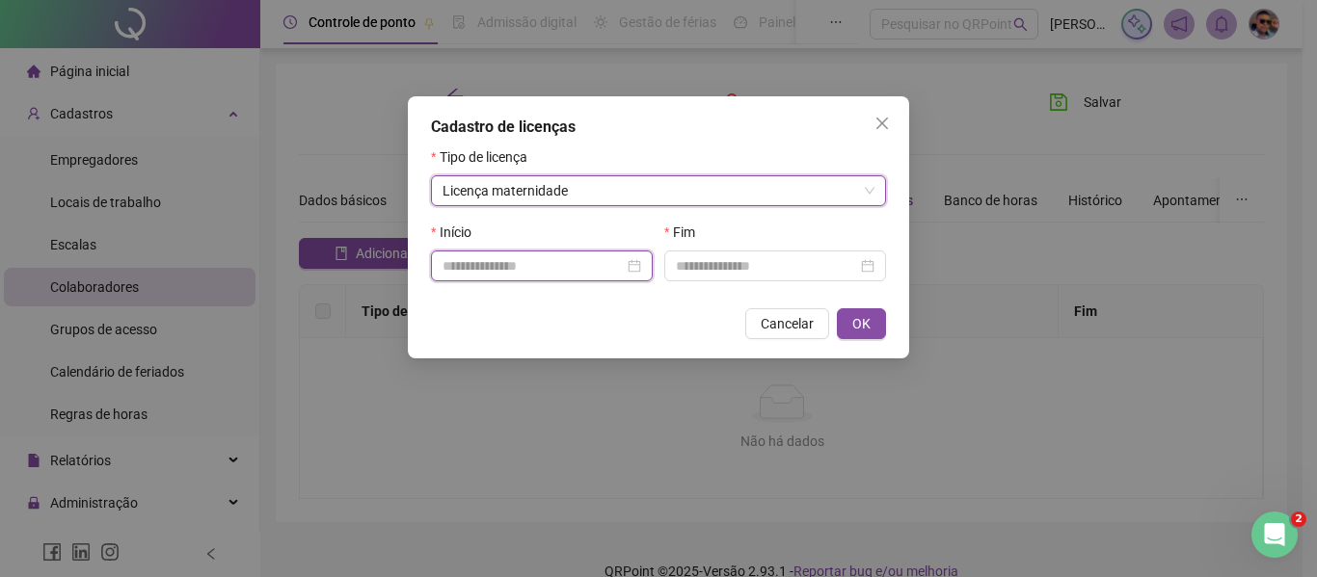
click at [508, 270] on input at bounding box center [532, 265] width 181 height 21
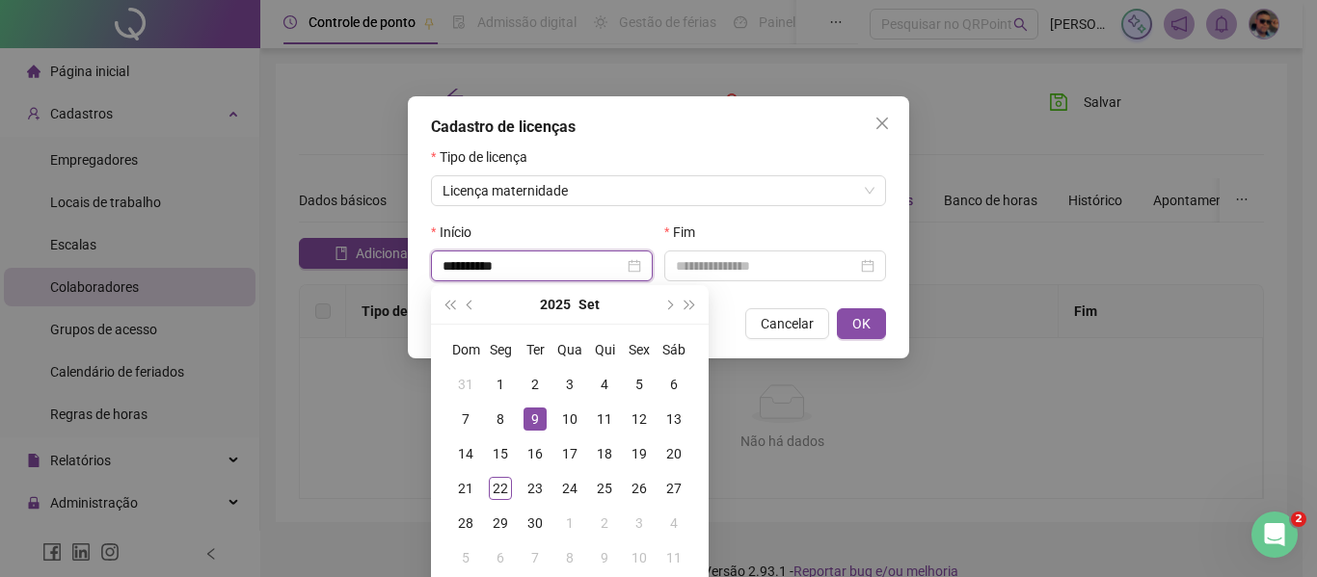
type input "**********"
click at [555, 226] on div "Início" at bounding box center [542, 236] width 222 height 29
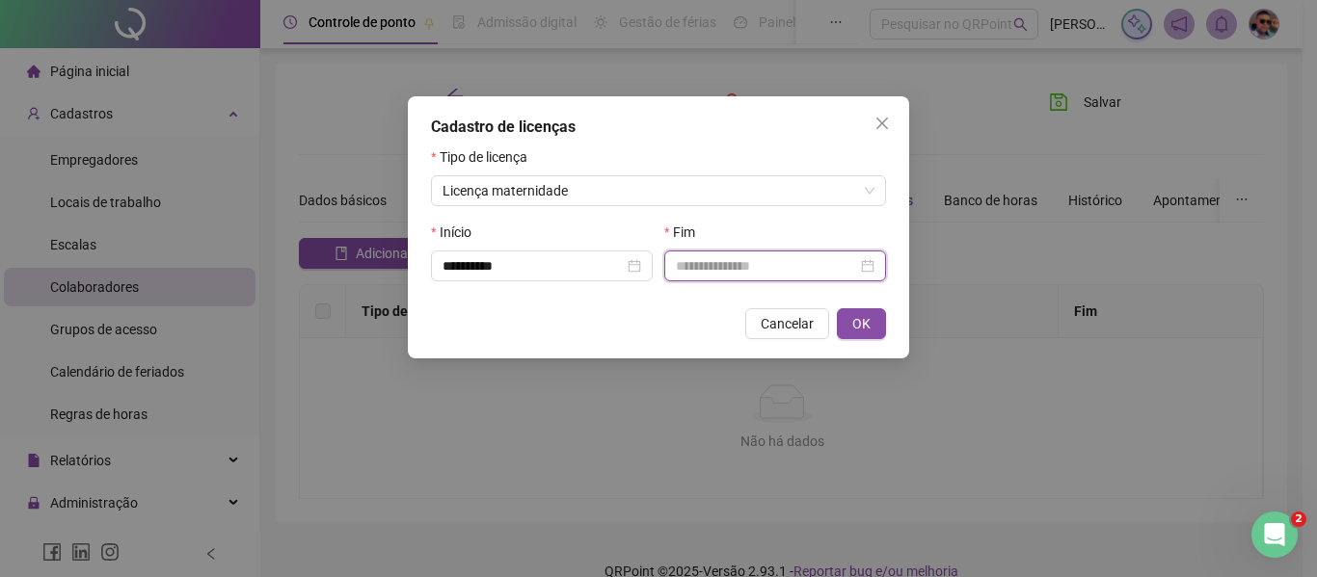
click at [687, 269] on input at bounding box center [766, 265] width 181 height 21
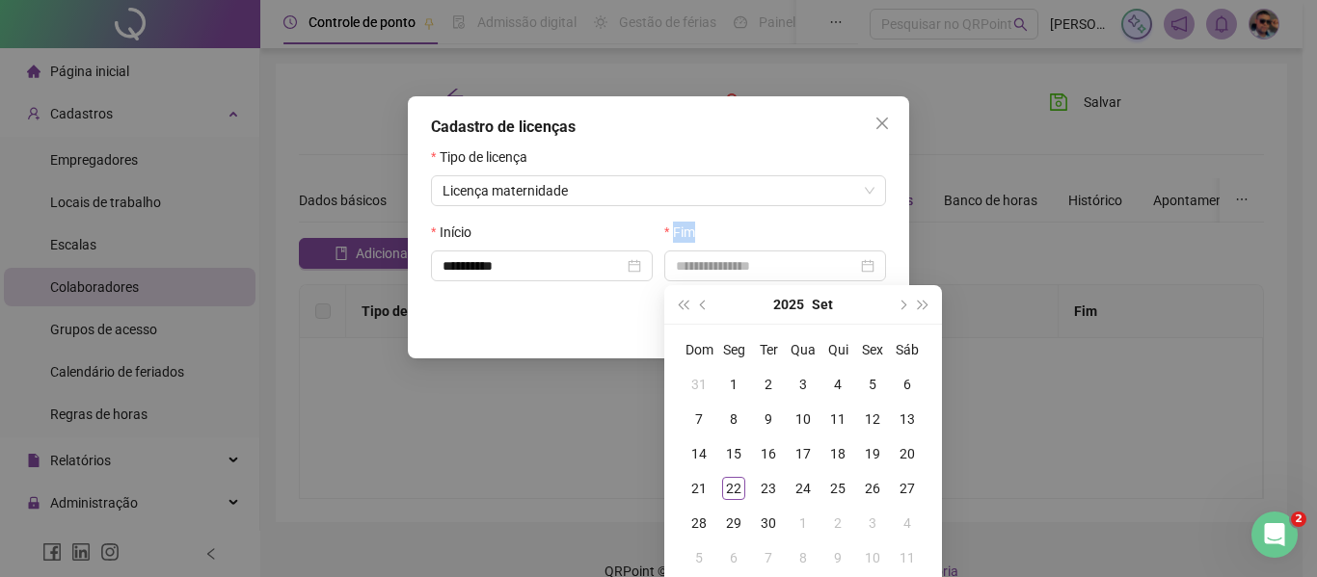
click at [709, 227] on div "Fim" at bounding box center [775, 236] width 222 height 29
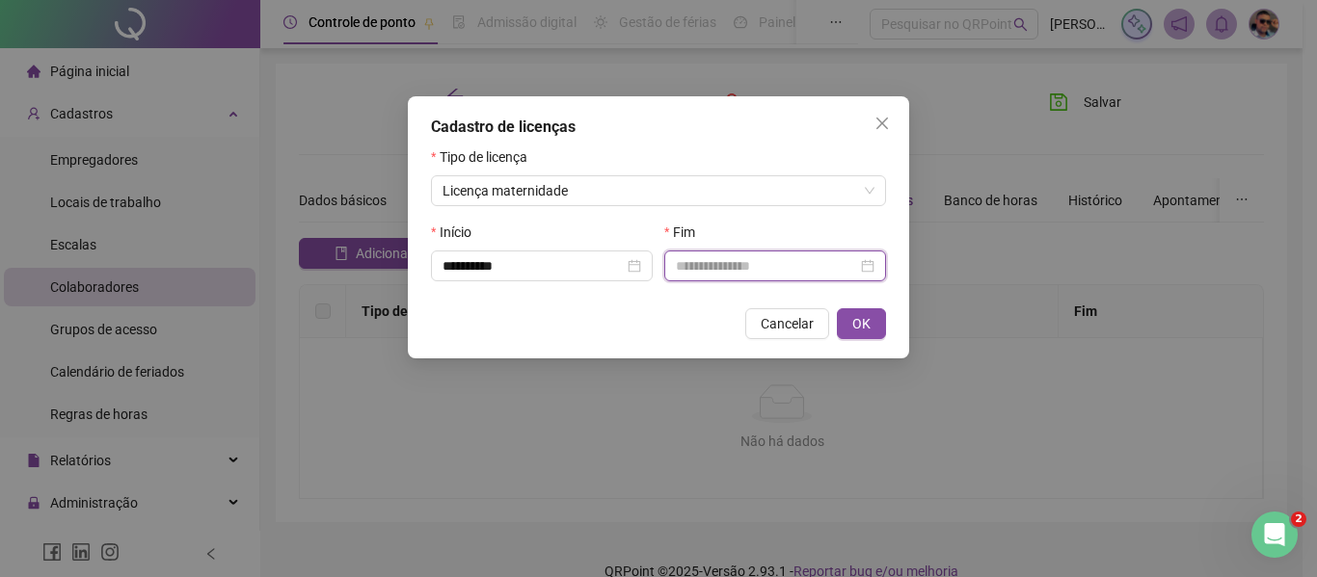
click at [744, 258] on input at bounding box center [766, 265] width 181 height 21
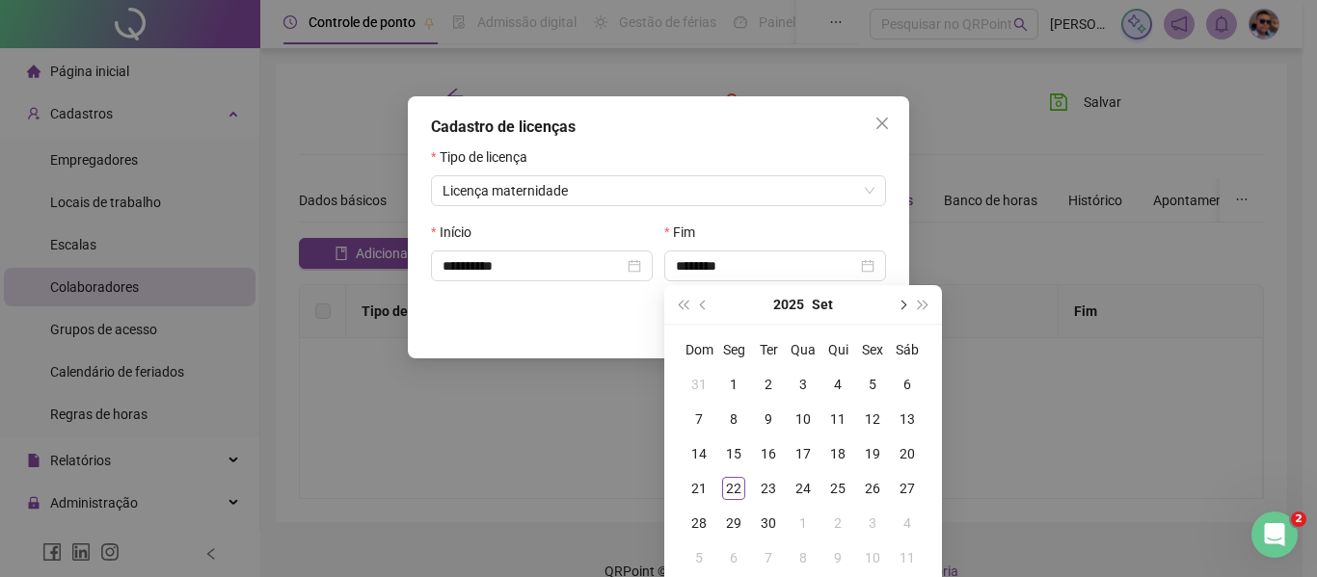
click at [901, 303] on span "next-year" at bounding box center [901, 305] width 10 height 10
click at [863, 419] on div "9" at bounding box center [872, 419] width 23 height 23
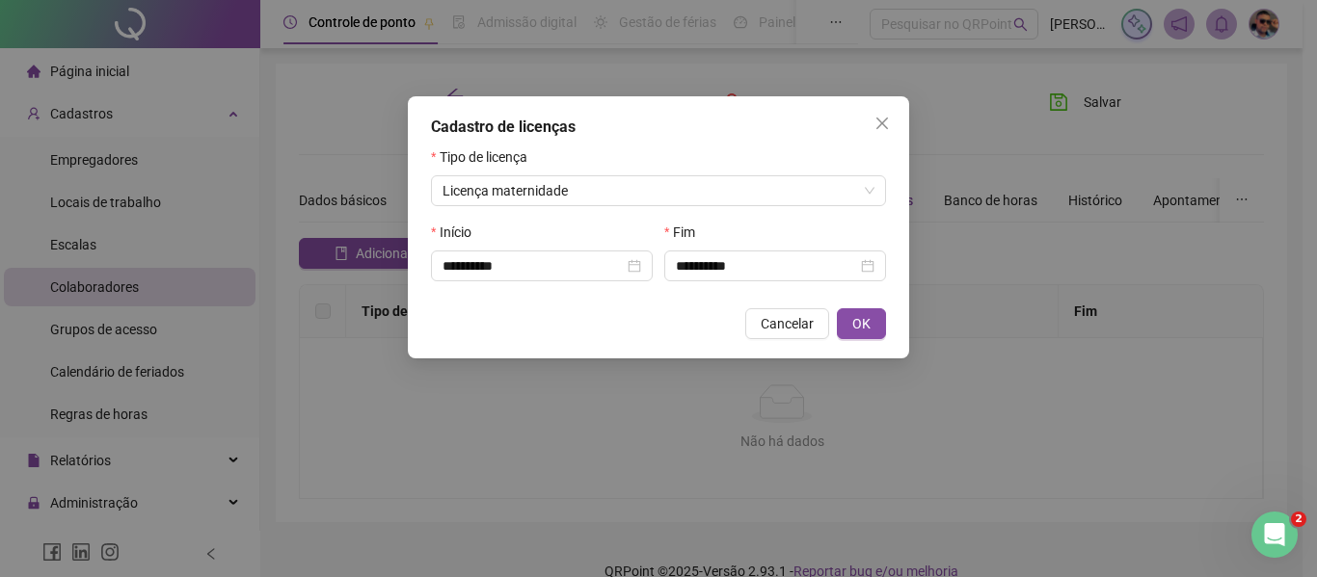
click at [747, 228] on div "Fim" at bounding box center [775, 236] width 222 height 29
click at [687, 271] on input "**********" at bounding box center [766, 265] width 181 height 21
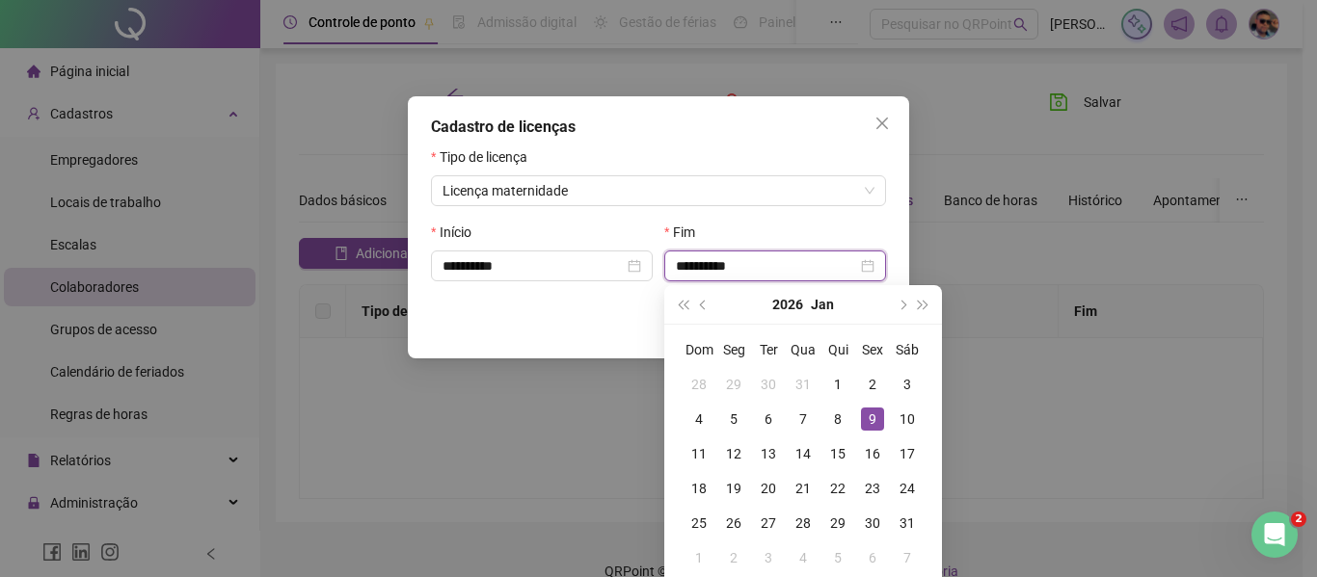
click at [687, 271] on input "**********" at bounding box center [766, 265] width 181 height 21
click at [677, 268] on input "**********" at bounding box center [766, 265] width 181 height 21
type input "**********"
click at [781, 227] on div "Fim" at bounding box center [775, 236] width 222 height 29
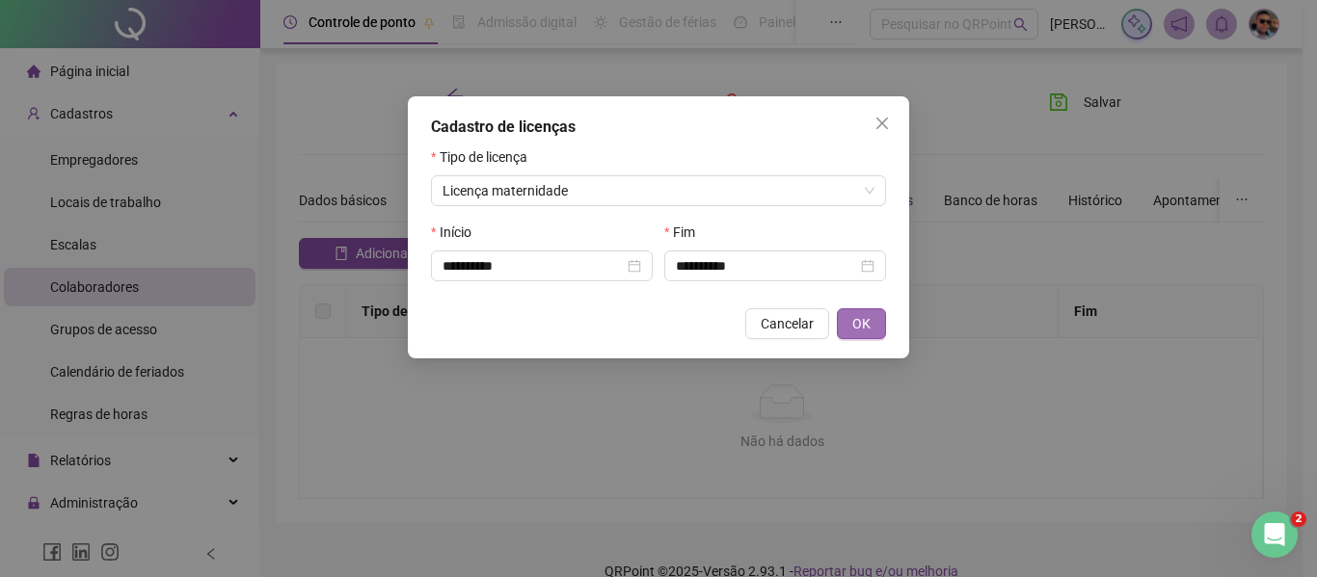
click at [846, 330] on button "OK" at bounding box center [861, 323] width 49 height 31
click at [866, 325] on span "OK" at bounding box center [861, 323] width 18 height 21
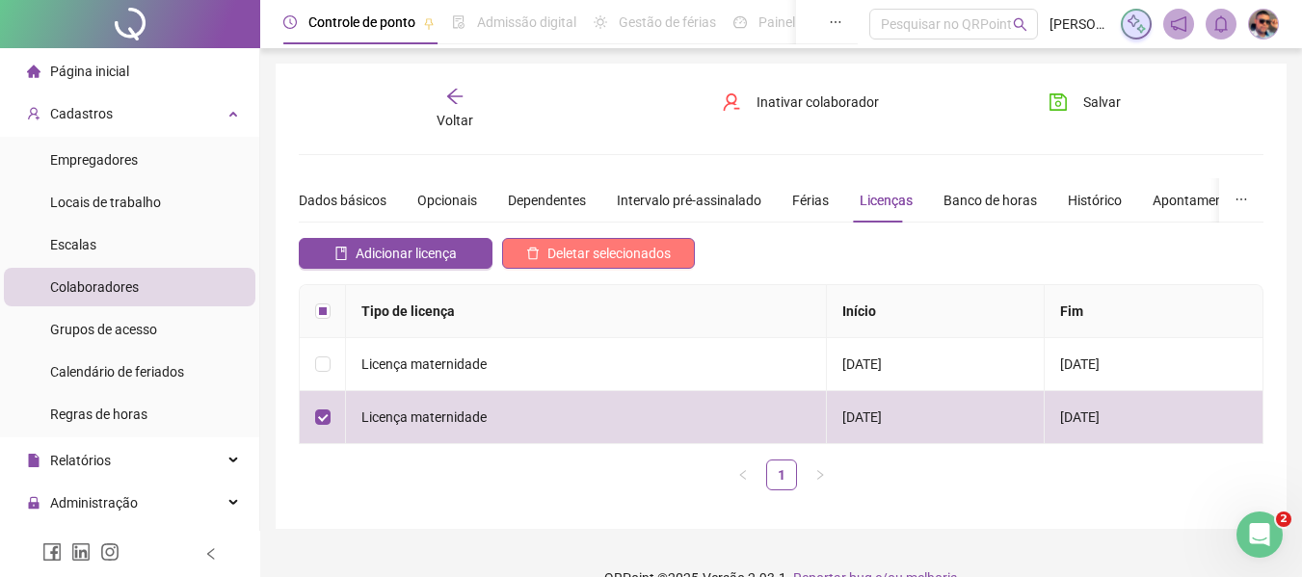
click at [659, 260] on span "Deletar selecionados" at bounding box center [608, 253] width 123 height 21
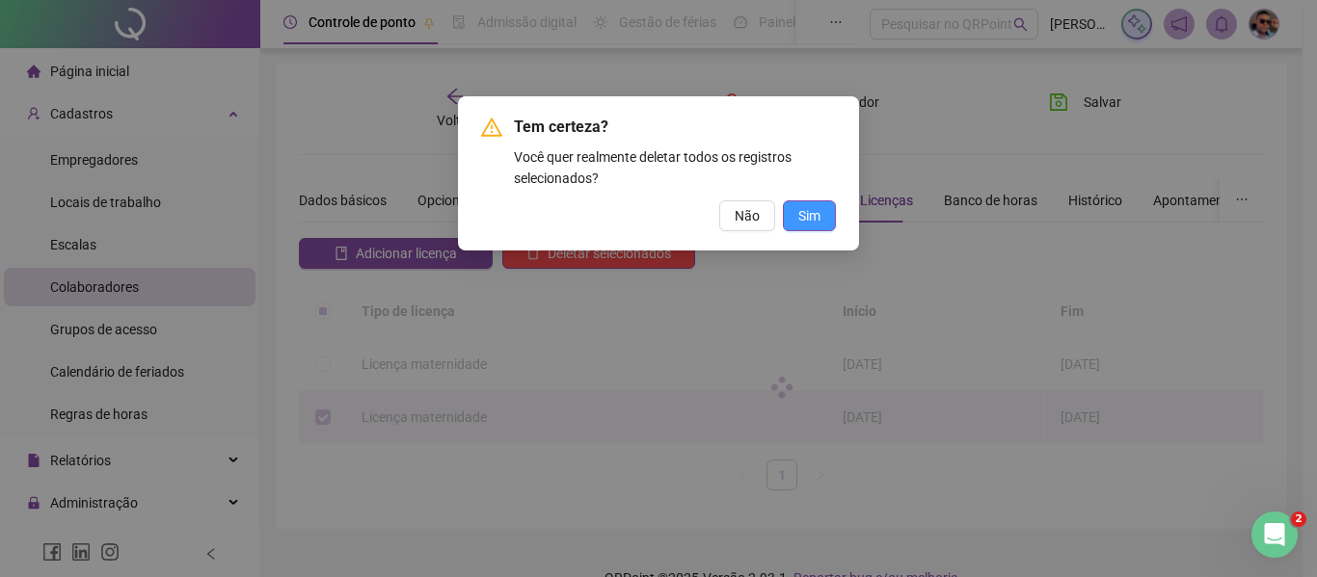
click at [810, 216] on span "Sim" at bounding box center [809, 215] width 22 height 21
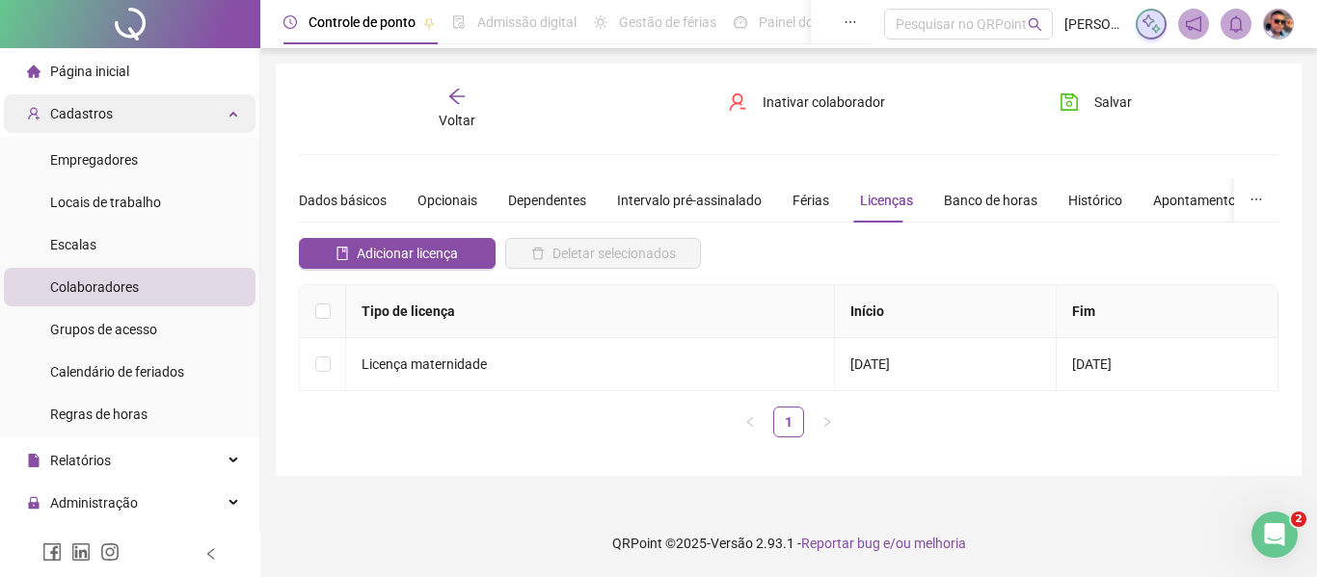
click at [206, 125] on div "Cadastros" at bounding box center [130, 113] width 252 height 39
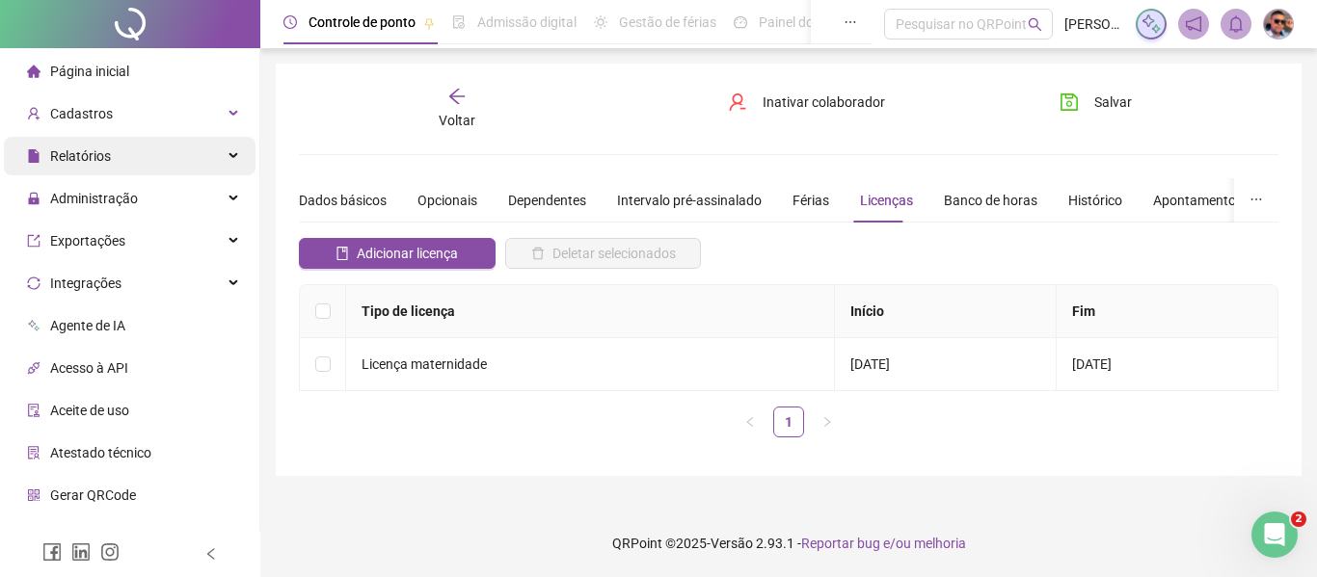
click at [197, 166] on div "Relatórios" at bounding box center [130, 156] width 252 height 39
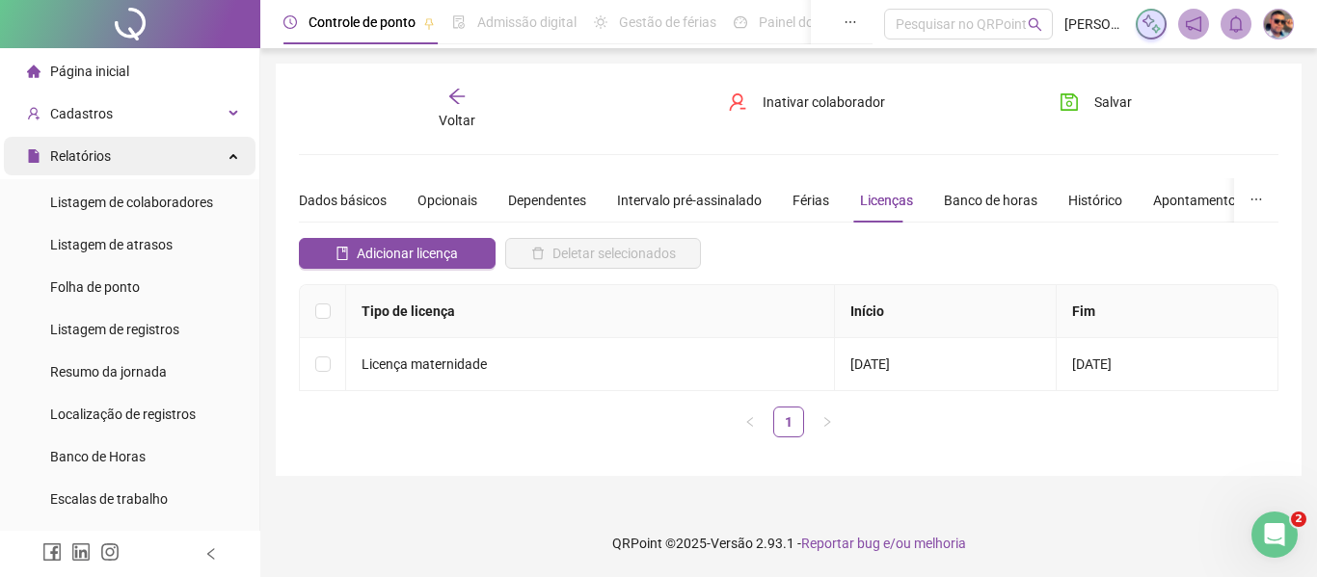
click at [200, 158] on div "Relatórios" at bounding box center [130, 156] width 252 height 39
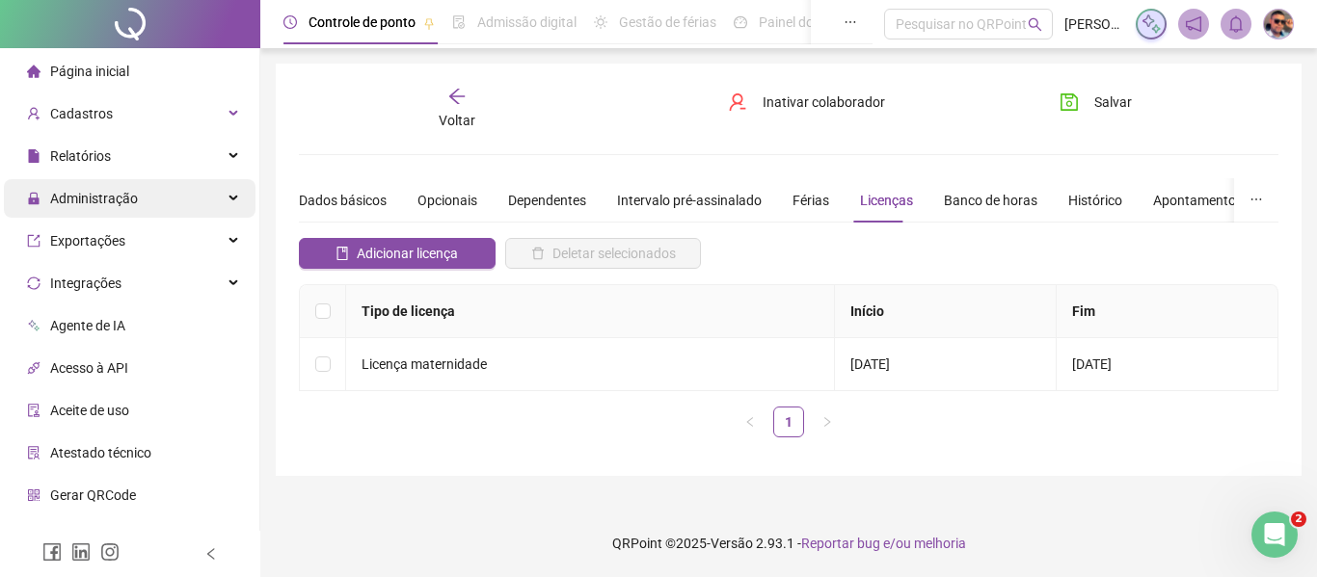
click at [188, 215] on div "Administração" at bounding box center [130, 198] width 252 height 39
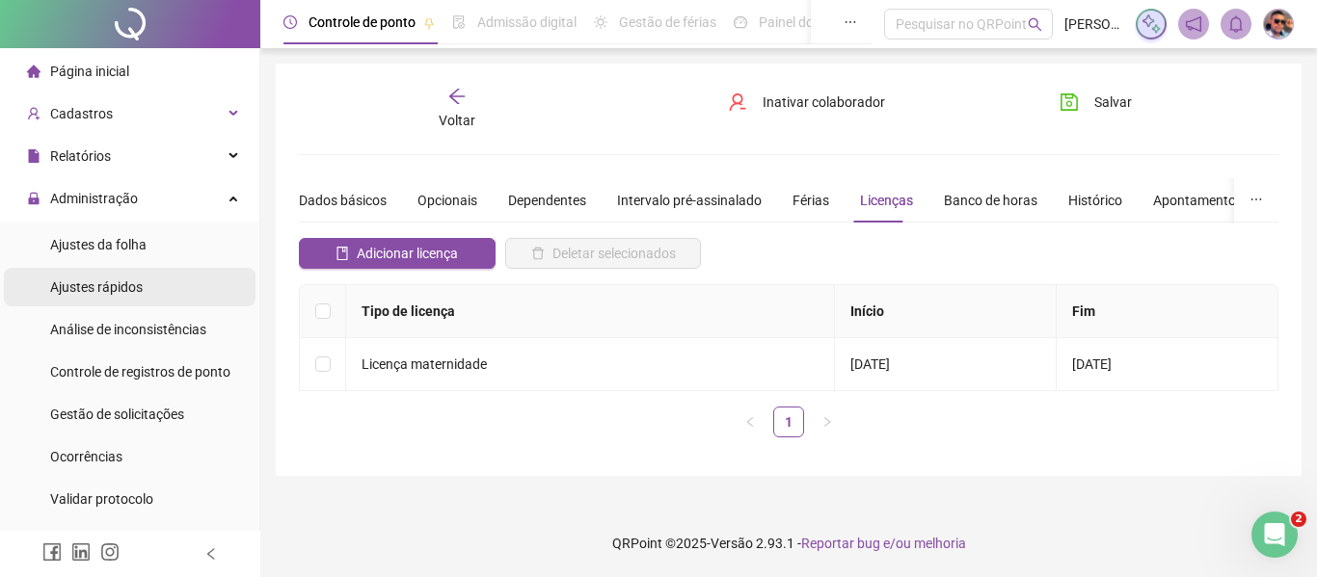
click at [168, 284] on li "Ajustes rápidos" at bounding box center [130, 287] width 252 height 39
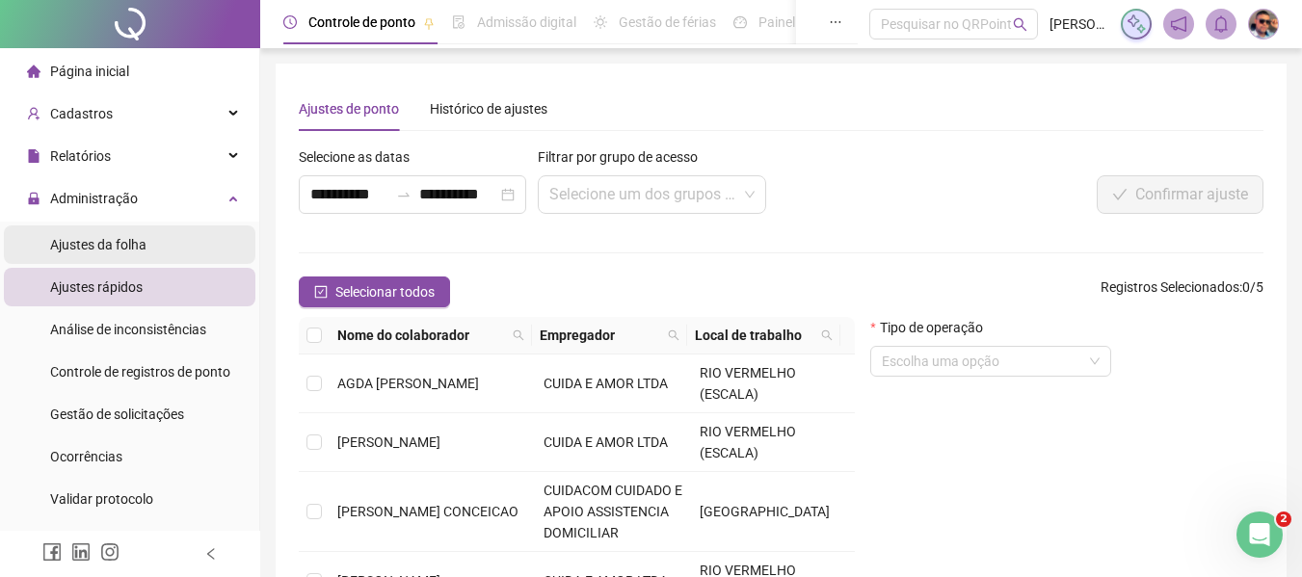
click at [181, 251] on li "Ajustes da folha" at bounding box center [130, 245] width 252 height 39
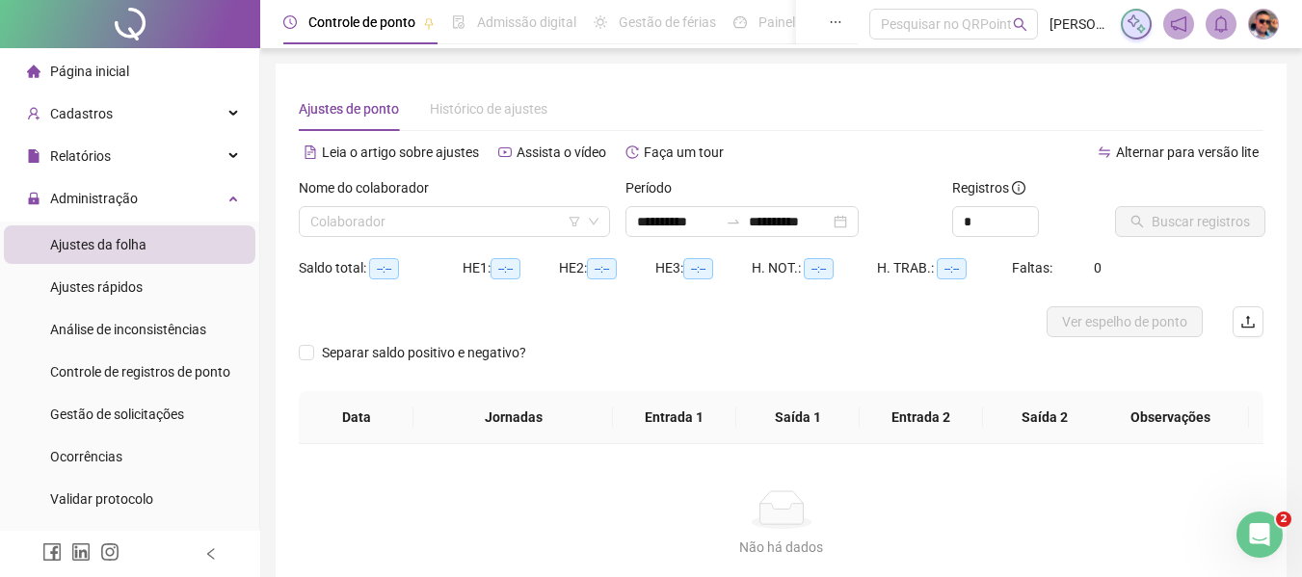
type input "**********"
click at [395, 203] on div "Nome do colaborador" at bounding box center [454, 191] width 311 height 29
click at [397, 216] on input "search" at bounding box center [445, 221] width 271 height 29
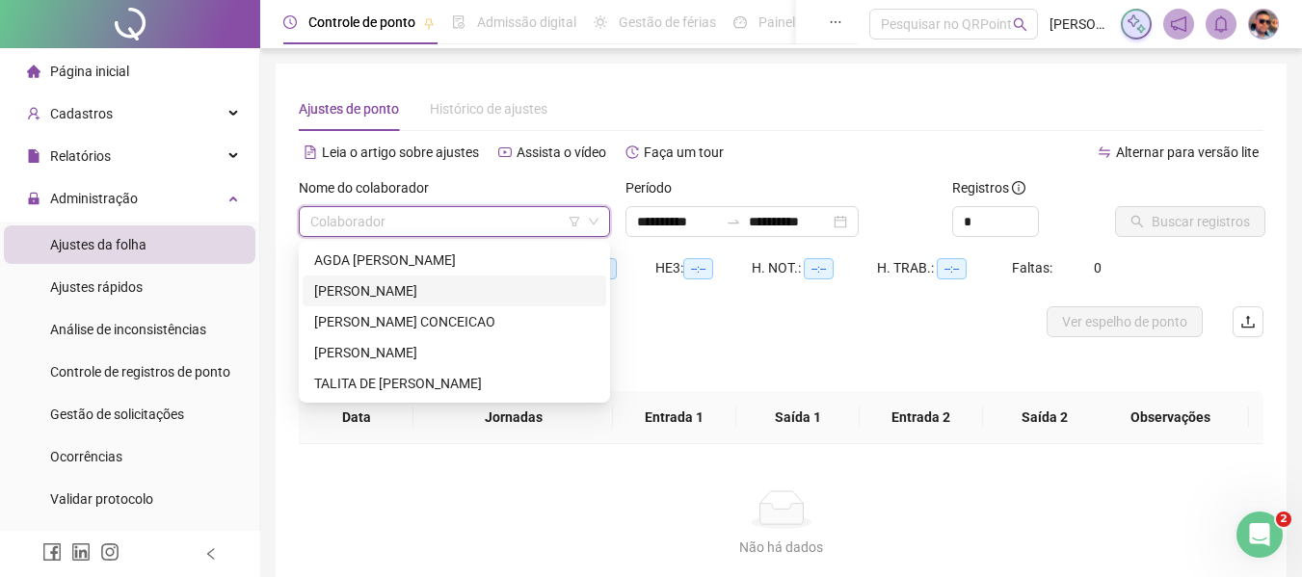
click at [386, 284] on div "[PERSON_NAME]" at bounding box center [454, 290] width 280 height 21
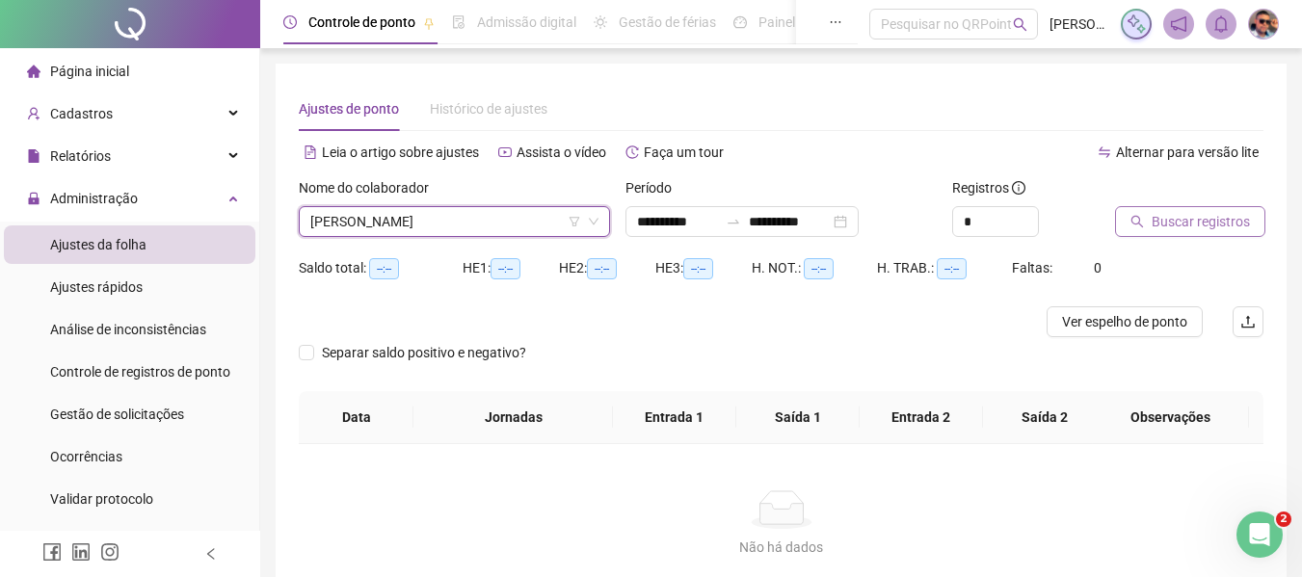
click at [1149, 224] on button "Buscar registros" at bounding box center [1190, 221] width 150 height 31
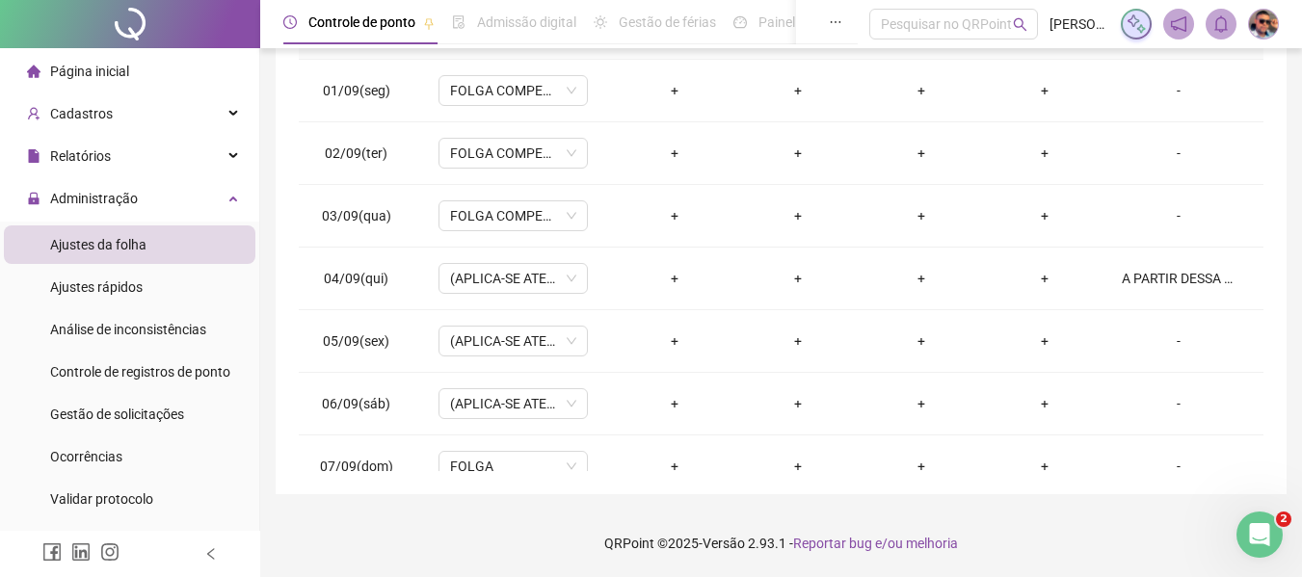
drag, startPoint x: 770, startPoint y: 383, endPoint x: 289, endPoint y: 258, distance: 496.7
click at [289, 258] on div "**********" at bounding box center [781, 86] width 1011 height 815
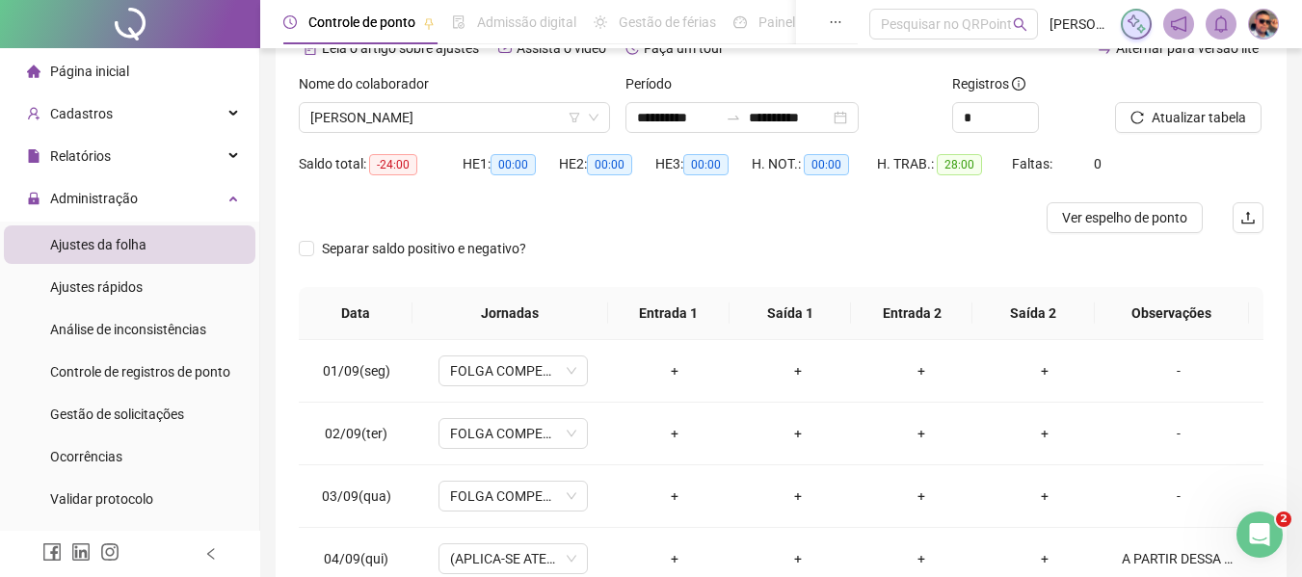
scroll to position [385, 0]
